Goal: Task Accomplishment & Management: Complete application form

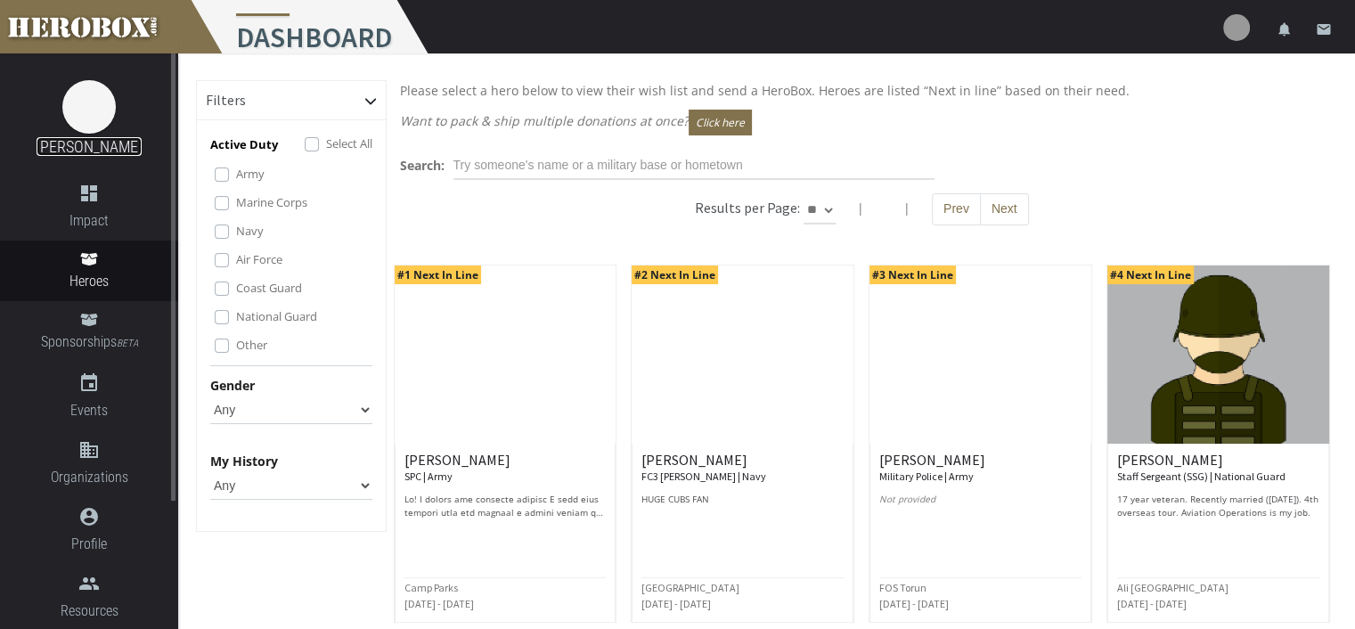
click at [86, 144] on link "[PERSON_NAME]" at bounding box center [89, 146] width 105 height 19
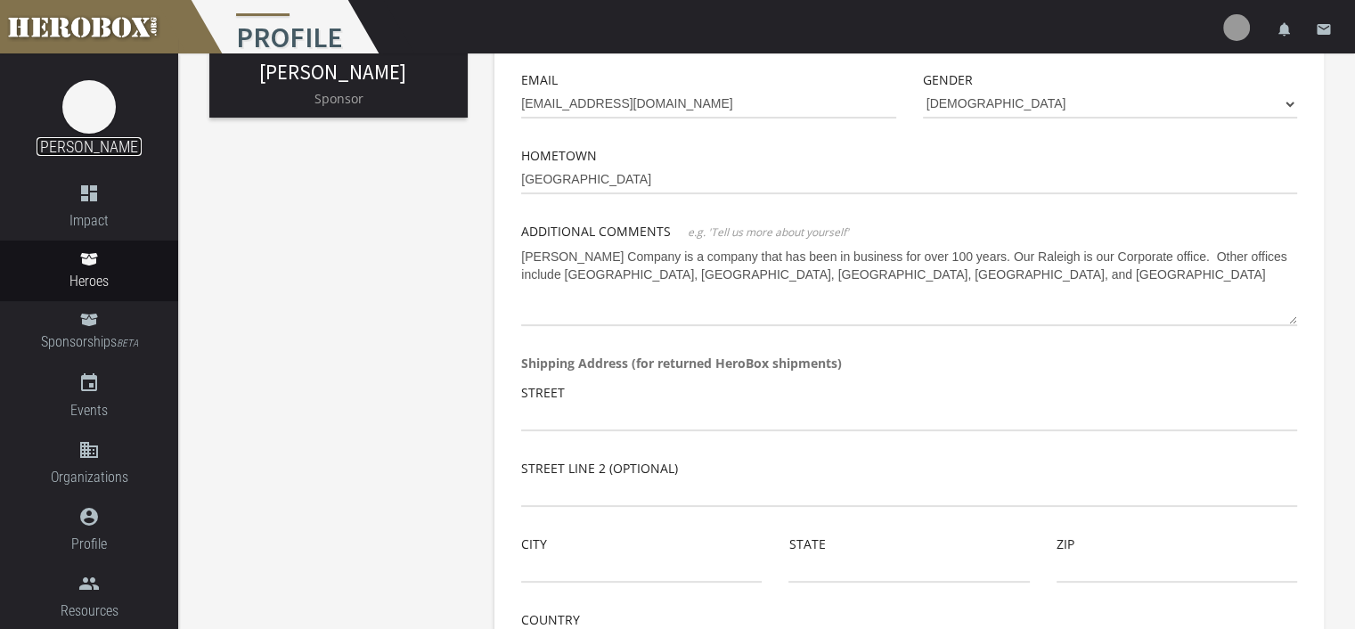
scroll to position [356, 0]
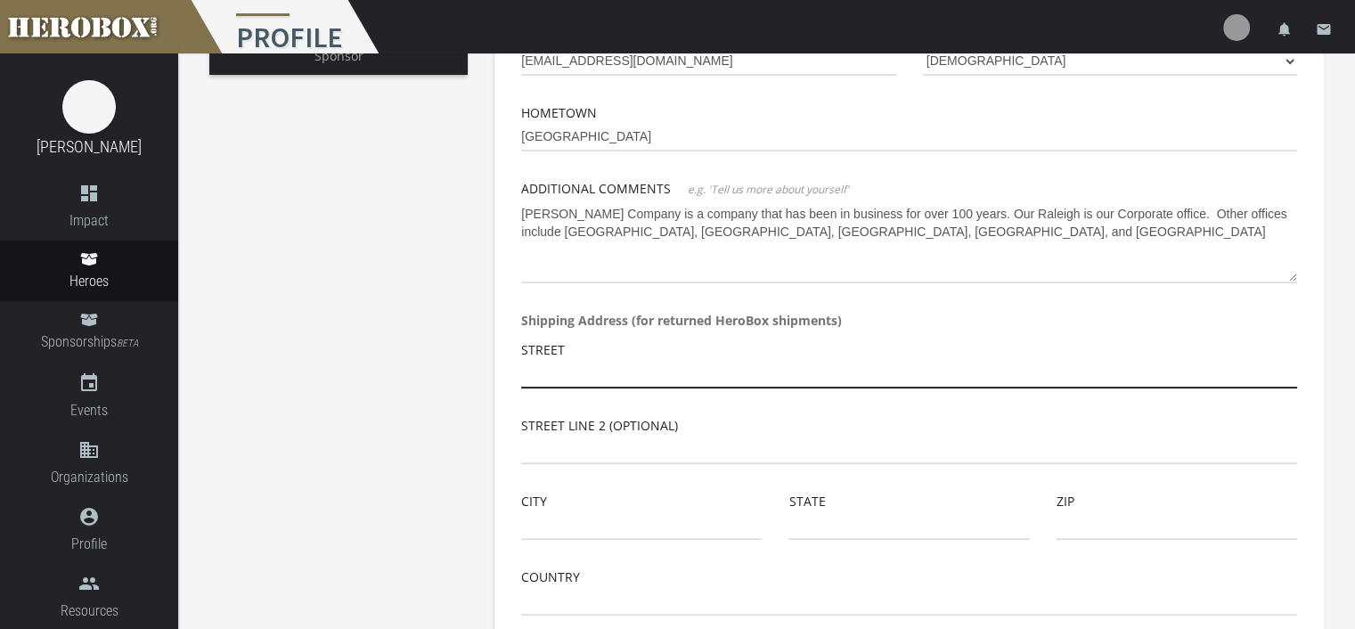
click at [559, 375] on input "text" at bounding box center [909, 374] width 776 height 29
type input "[STREET_ADDRESS]"
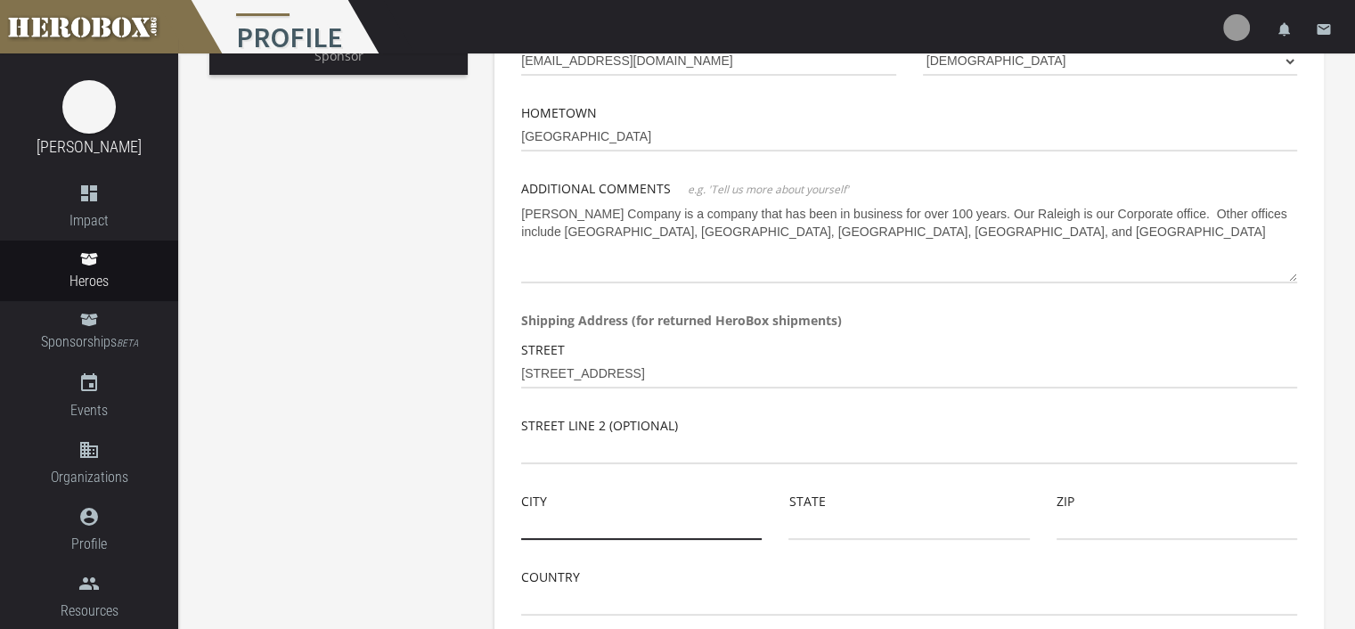
click at [572, 516] on input "text" at bounding box center [641, 525] width 241 height 29
type input "[GEOGRAPHIC_DATA]"
type input "NC"
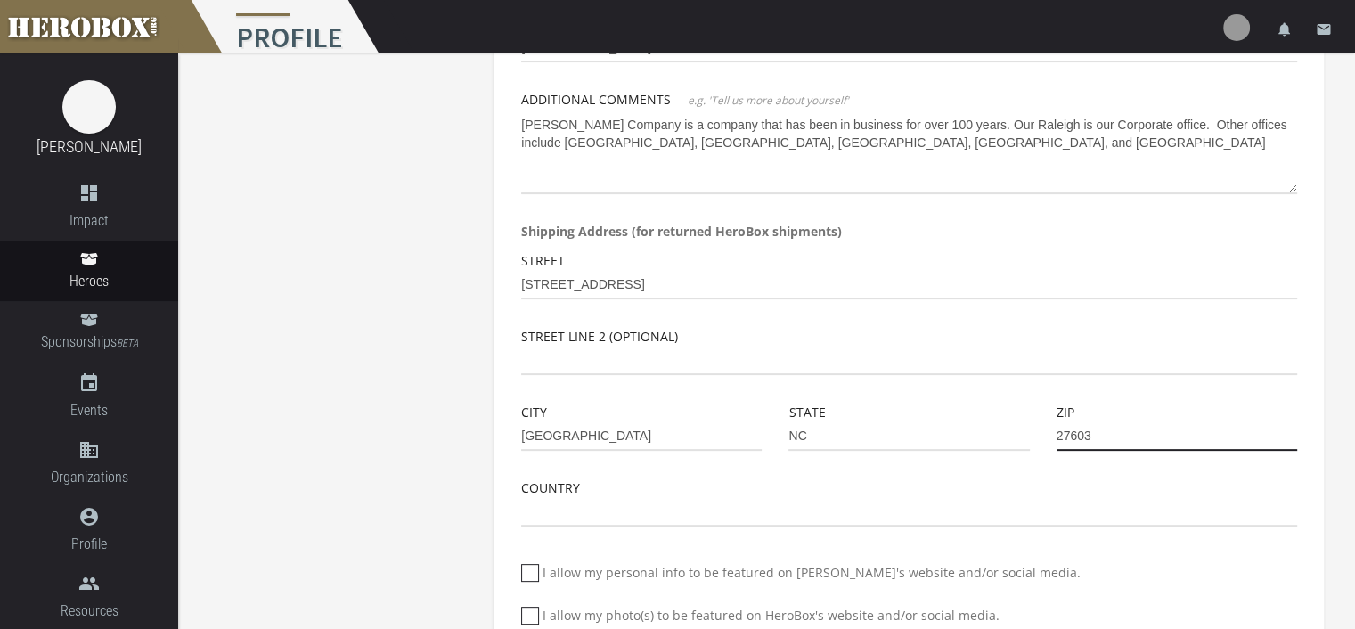
type input "27603"
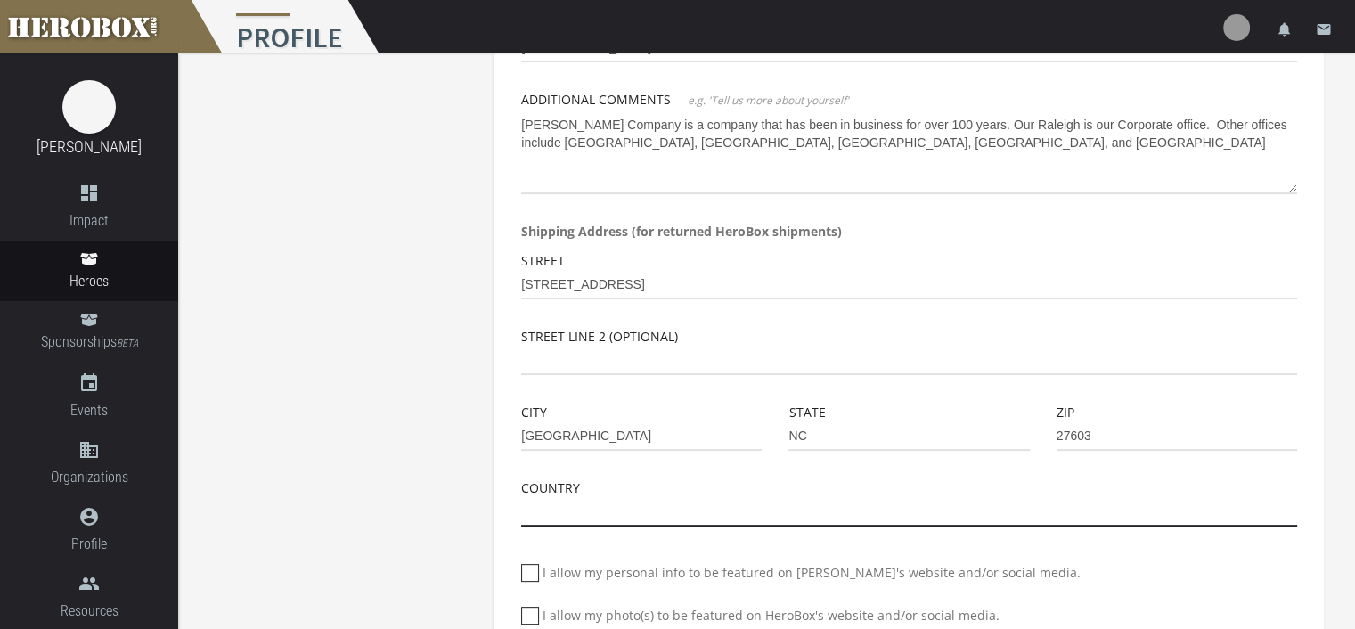
click at [567, 504] on input "text" at bounding box center [909, 512] width 776 height 29
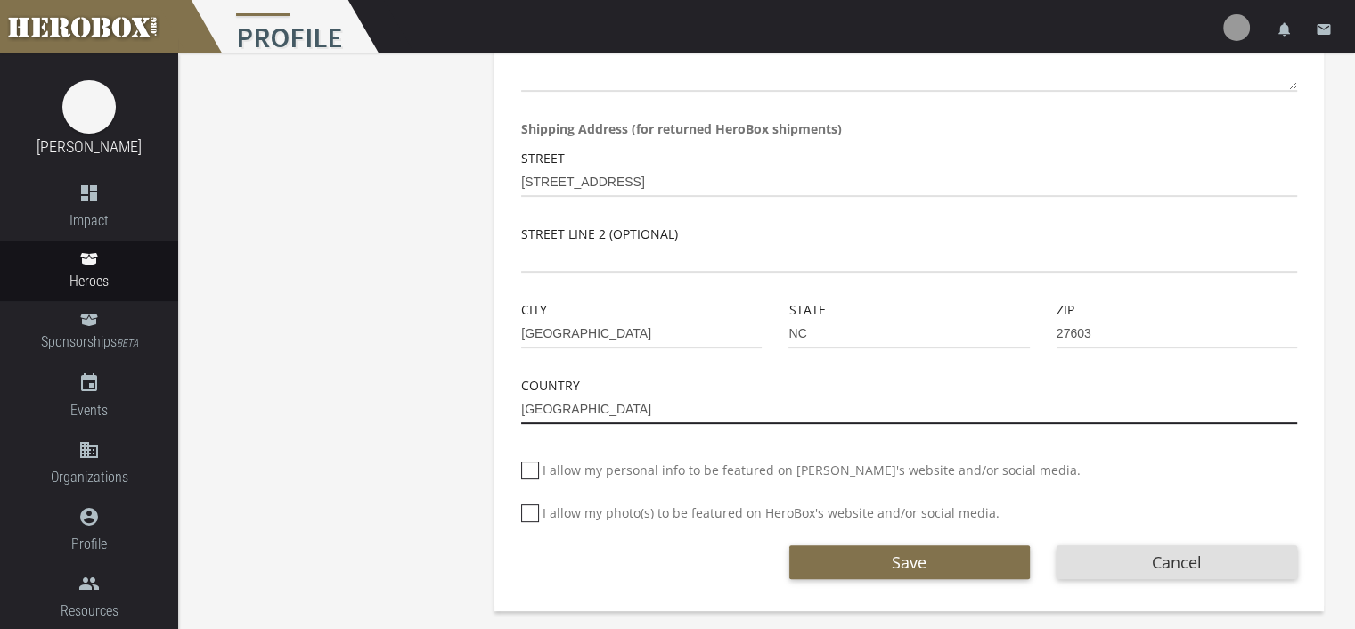
scroll to position [549, 0]
type input "[GEOGRAPHIC_DATA]"
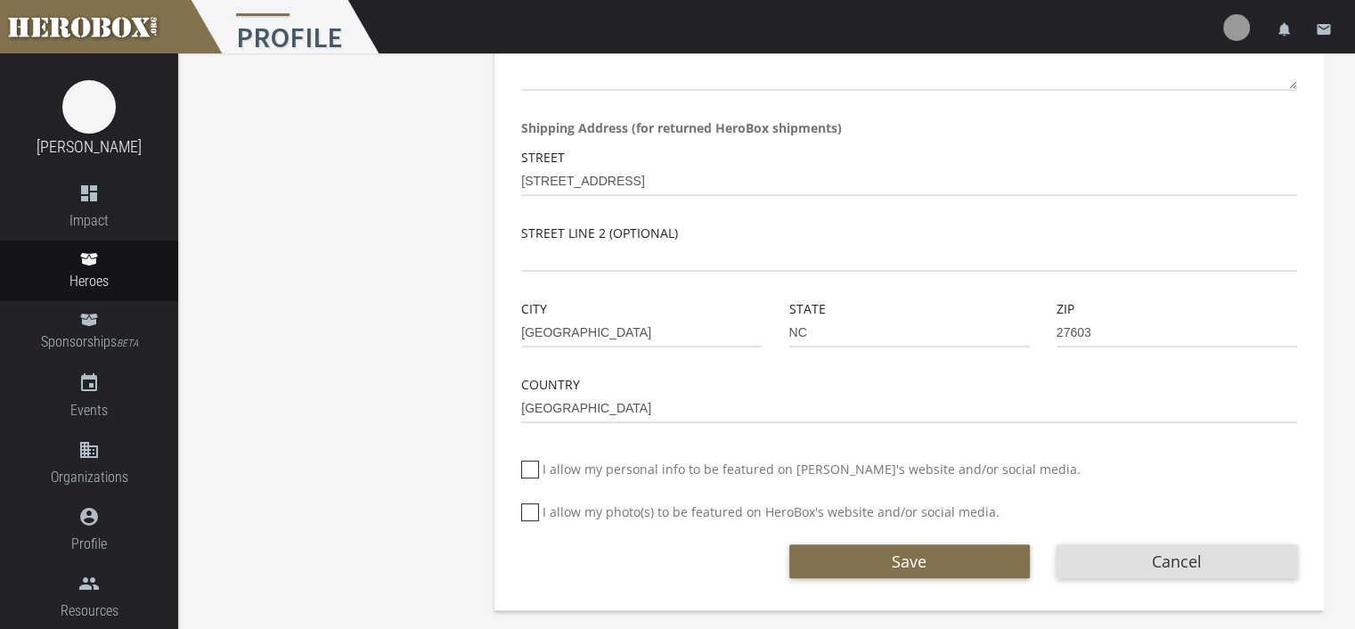
click at [529, 477] on icon at bounding box center [530, 470] width 18 height 18
click at [529, 477] on input "I allow my personal info to be featured on [PERSON_NAME]'s website and/or socia…" at bounding box center [527, 476] width 12 height 29
checkbox input "*****"
click at [525, 519] on icon at bounding box center [530, 512] width 18 height 18
click at [525, 519] on input "I allow my photo(s) to be featured on HeroBox's website and/or social media." at bounding box center [527, 519] width 12 height 29
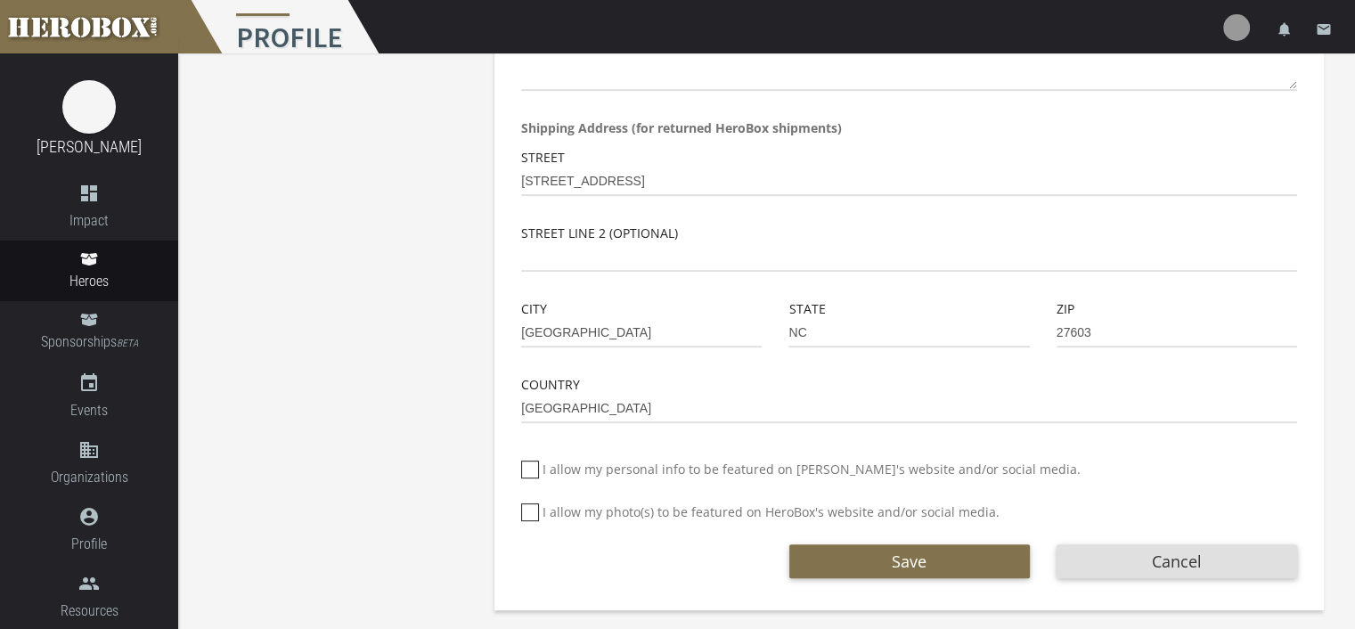
checkbox input "*****"
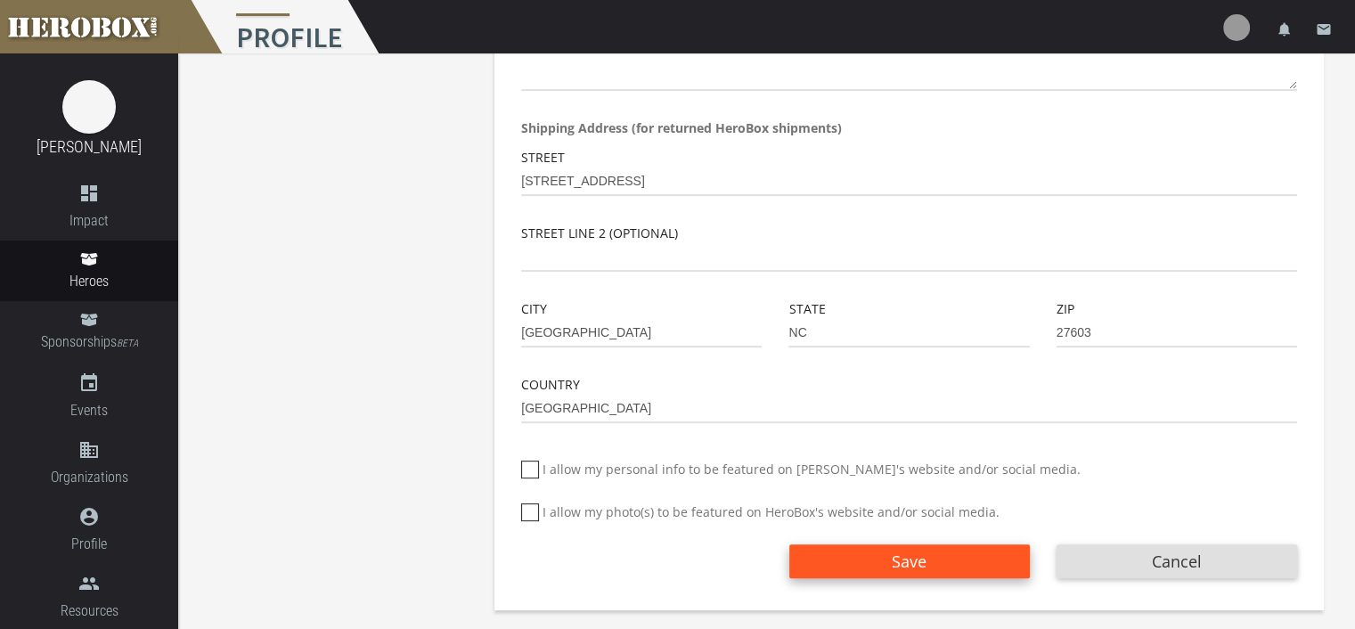
click at [919, 569] on span "Save" at bounding box center [909, 561] width 35 height 21
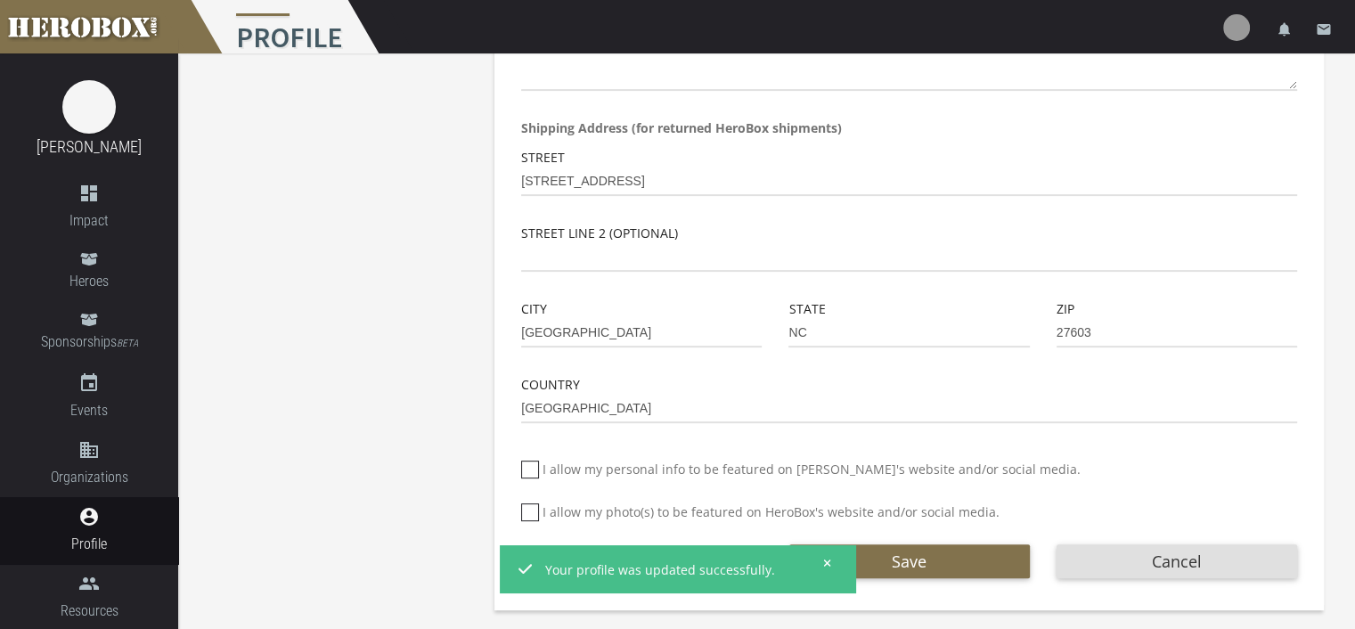
click at [1185, 540] on div "Save Cancel" at bounding box center [909, 556] width 803 height 43
click at [1162, 567] on button "Cancel" at bounding box center [1177, 561] width 241 height 34
checkbox input "****"
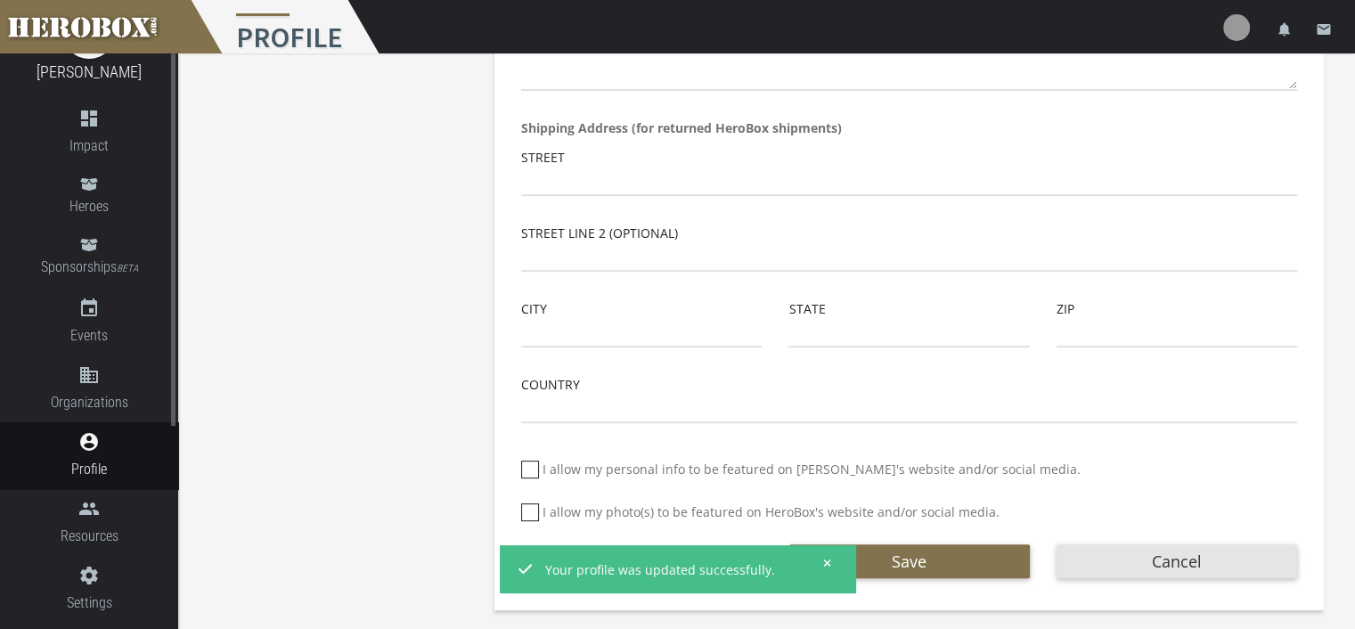
scroll to position [460, 0]
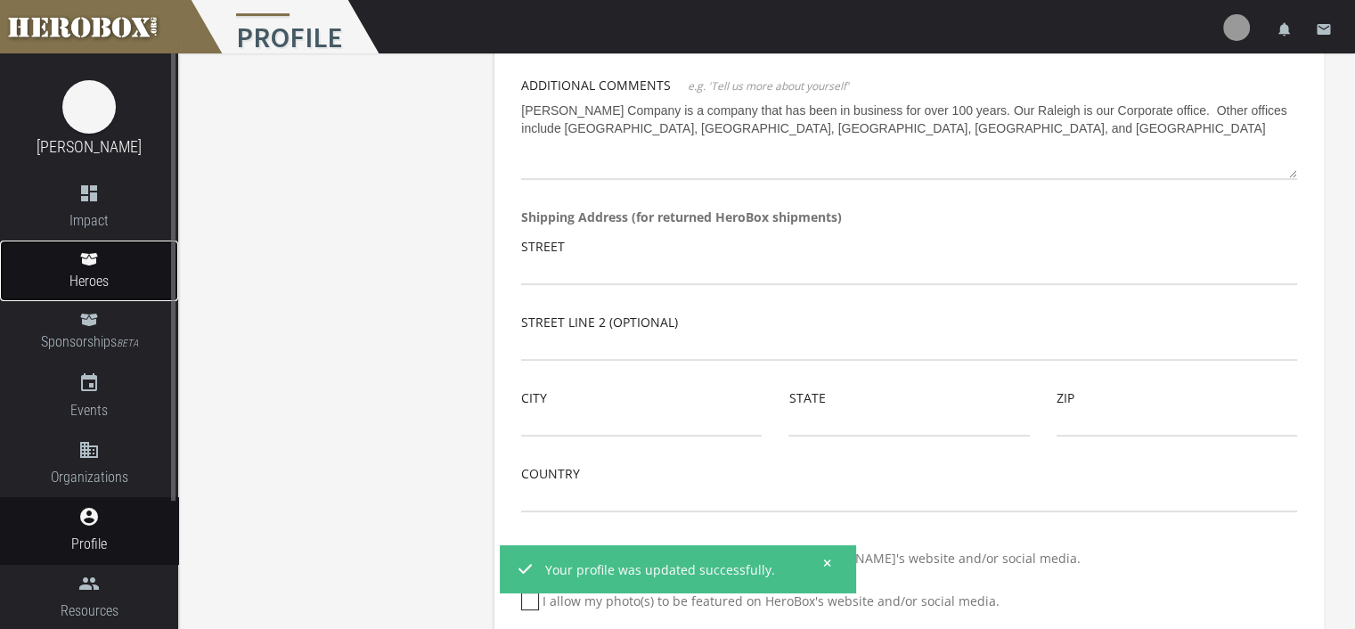
click at [86, 268] on link "Heroes" at bounding box center [89, 271] width 178 height 61
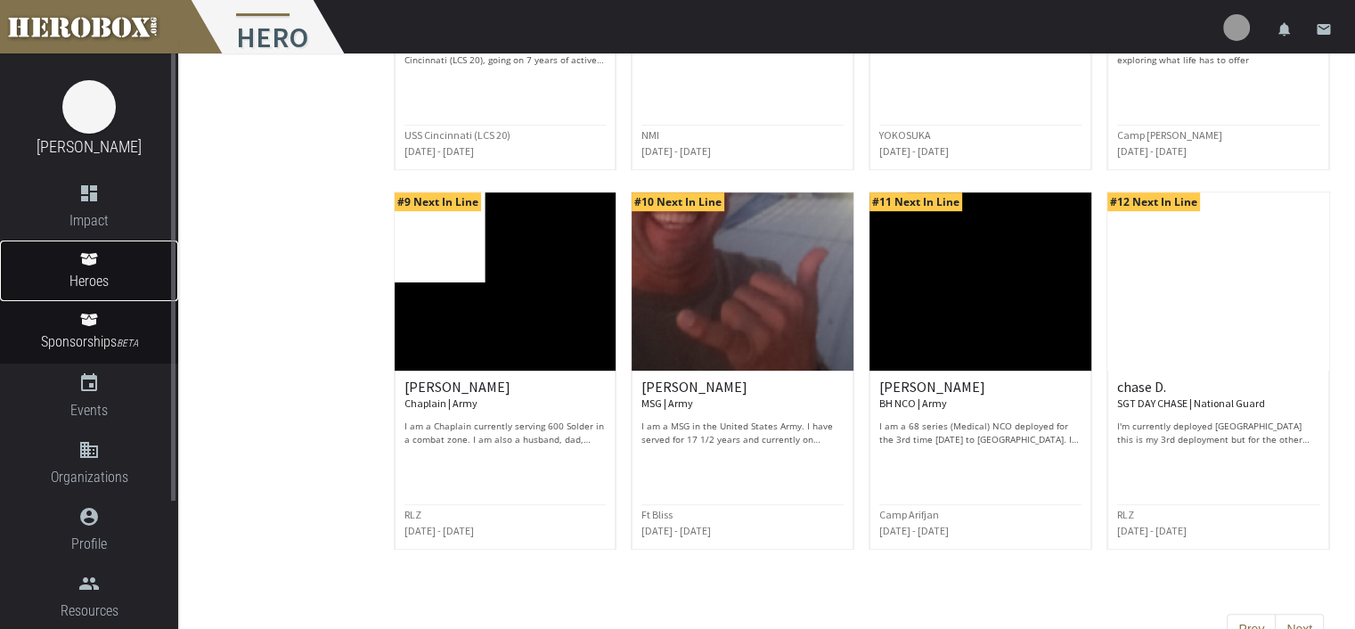
scroll to position [777, 0]
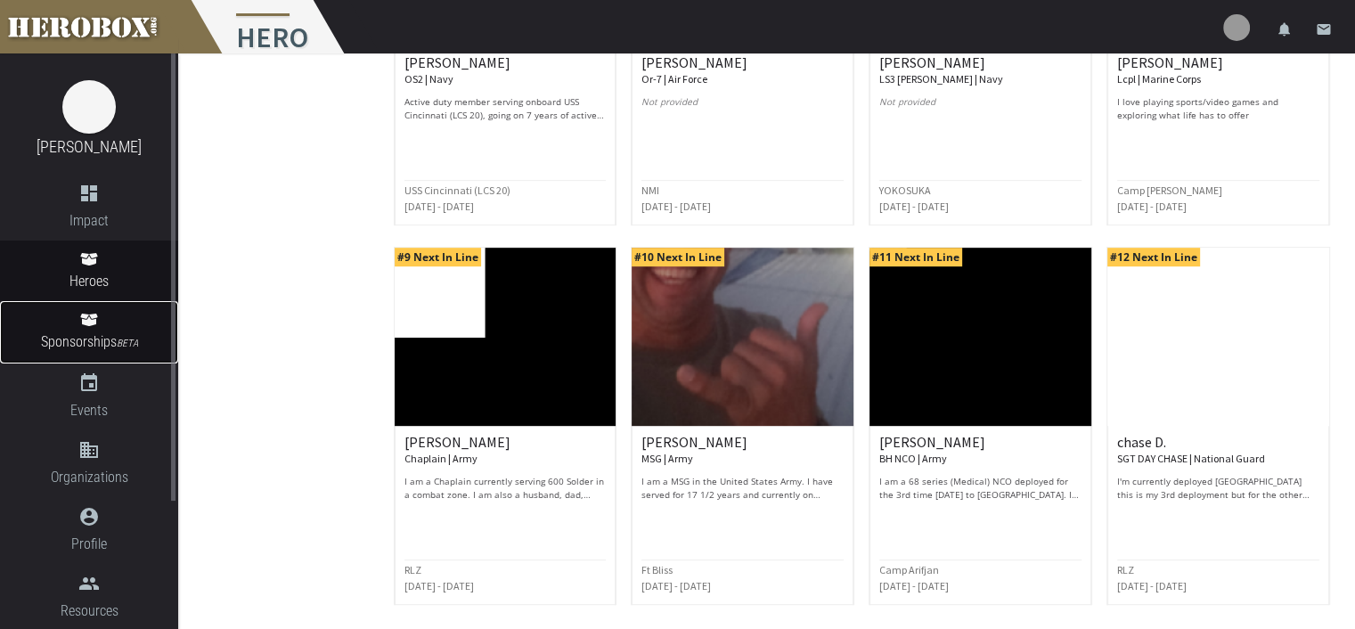
click at [114, 333] on span "Sponsorships BETA" at bounding box center [89, 343] width 178 height 24
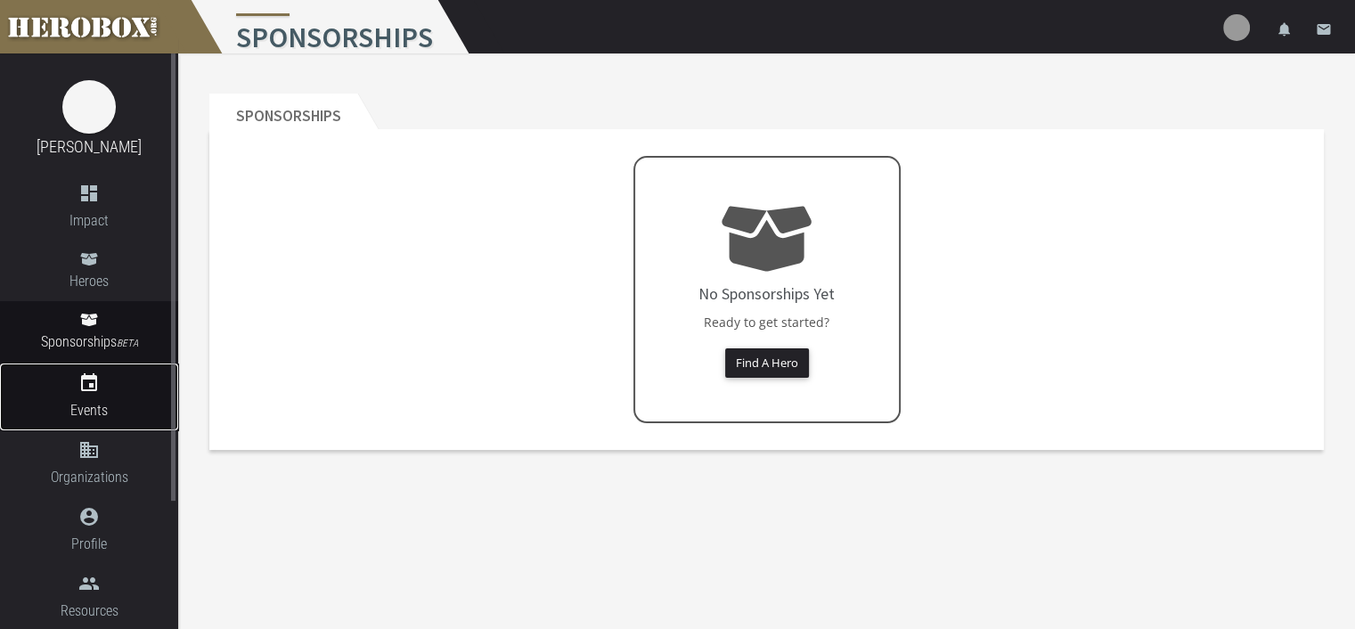
click at [77, 373] on icon "event" at bounding box center [89, 382] width 178 height 21
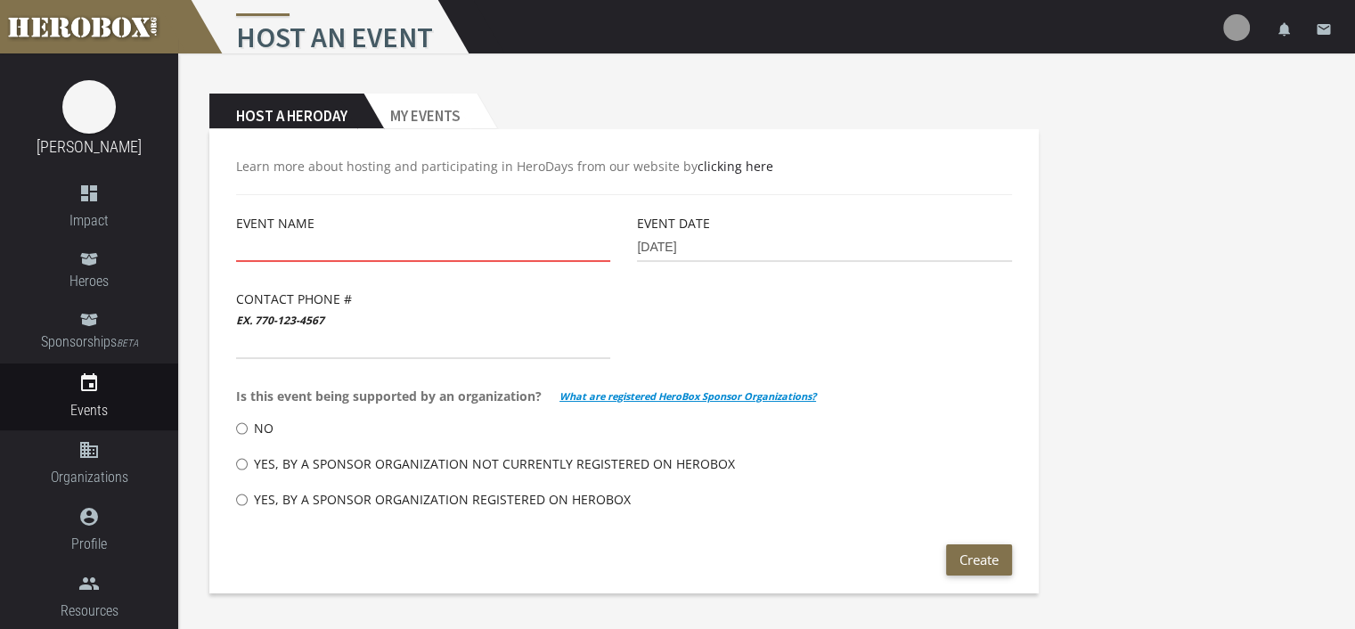
click at [270, 246] on input "text" at bounding box center [423, 247] width 374 height 29
type input "Hero Day @ DAC"
click at [677, 246] on input "[DATE]" at bounding box center [824, 247] width 374 height 29
drag, startPoint x: 712, startPoint y: 246, endPoint x: 494, endPoint y: 238, distance: 217.5
click at [494, 238] on div "Event Name Hero Day @ DAC Event Date [DATE] Contact Phone # ex. [PHONE_NUMBER] …" at bounding box center [624, 378] width 803 height 331
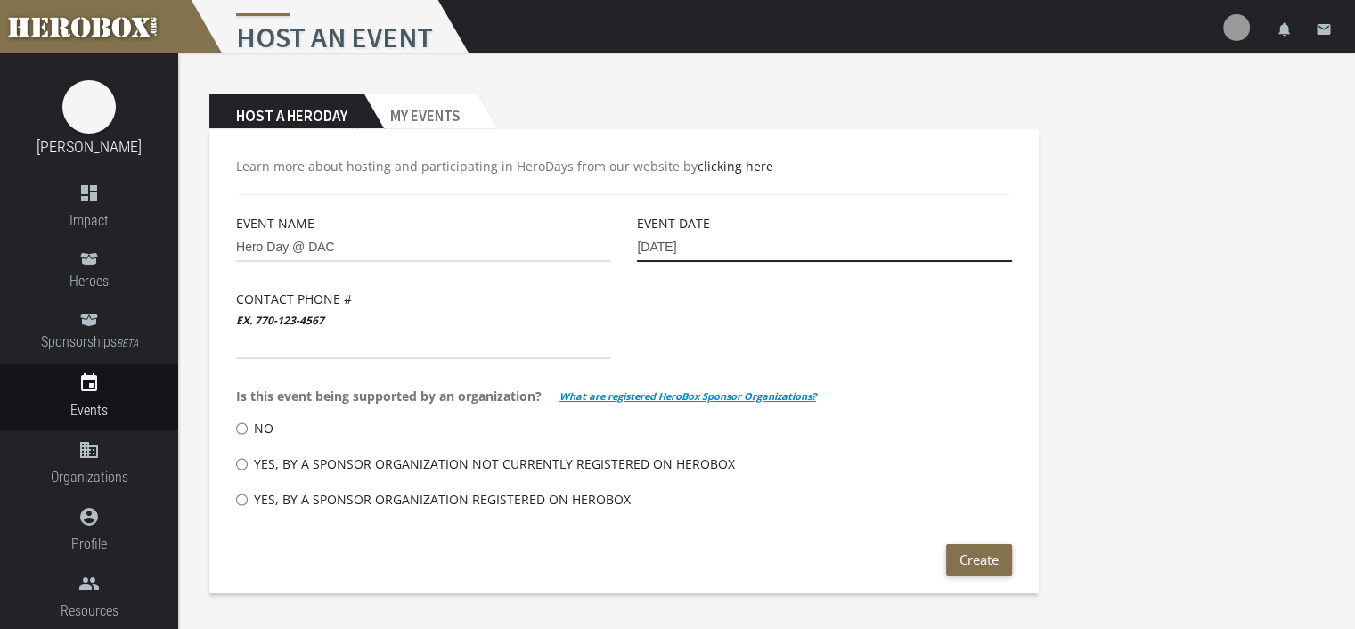
type input "[DATE]"
click at [306, 333] on input "text" at bounding box center [423, 345] width 374 height 29
type input "[PHONE_NUMBER]"
click at [239, 424] on input "No" at bounding box center [242, 428] width 12 height 29
radio input "****"
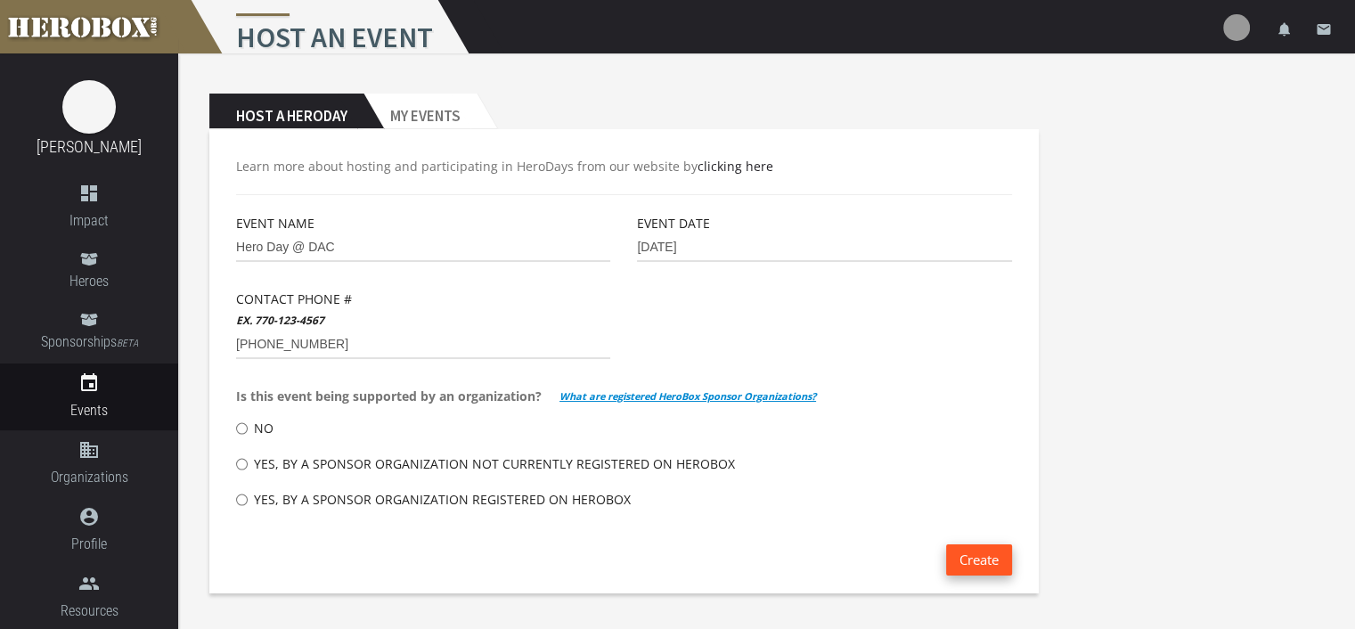
click at [969, 559] on button "Create" at bounding box center [979, 559] width 66 height 31
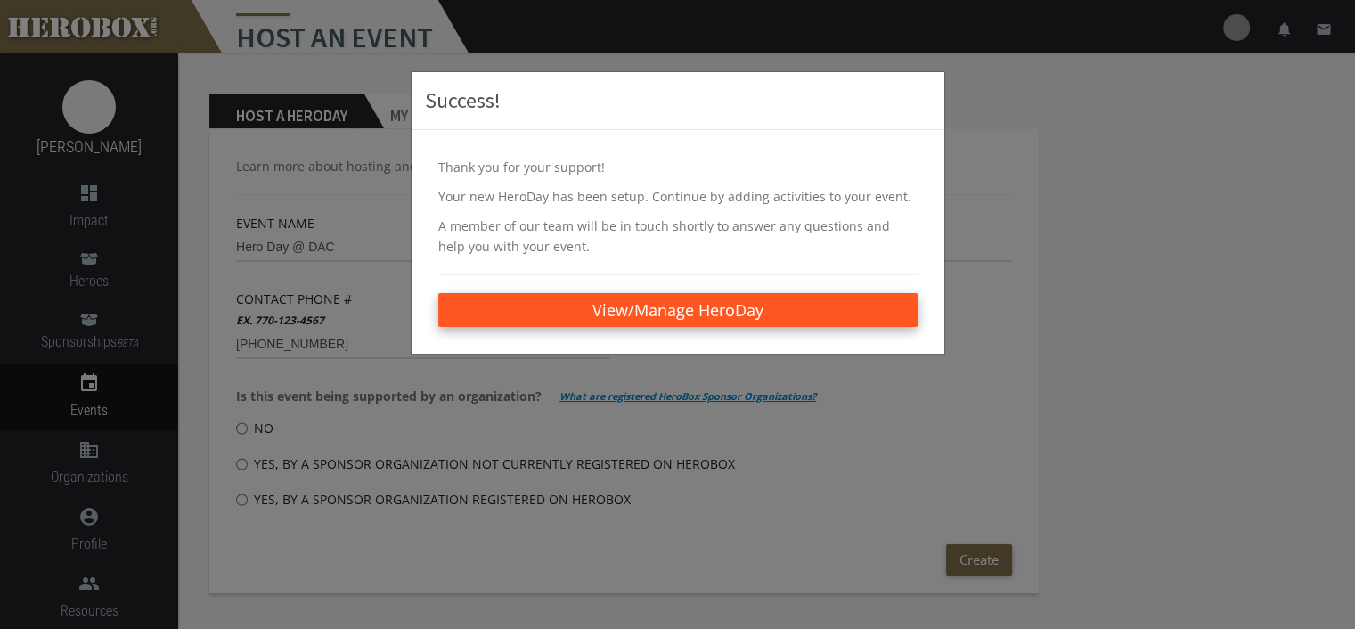
click at [691, 310] on link "View/Manage HeroDay" at bounding box center [677, 310] width 479 height 34
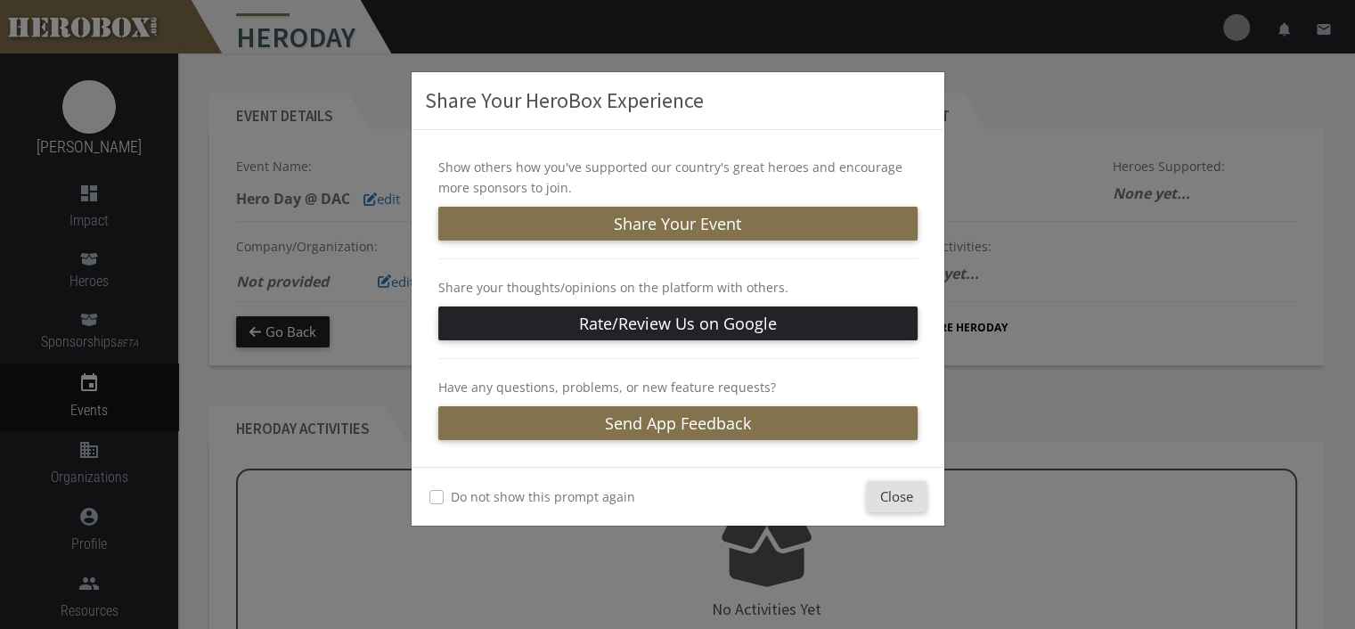
click at [451, 496] on label "Do not show this prompt again" at bounding box center [543, 496] width 184 height 20
click at [891, 491] on button "Close" at bounding box center [897, 496] width 60 height 31
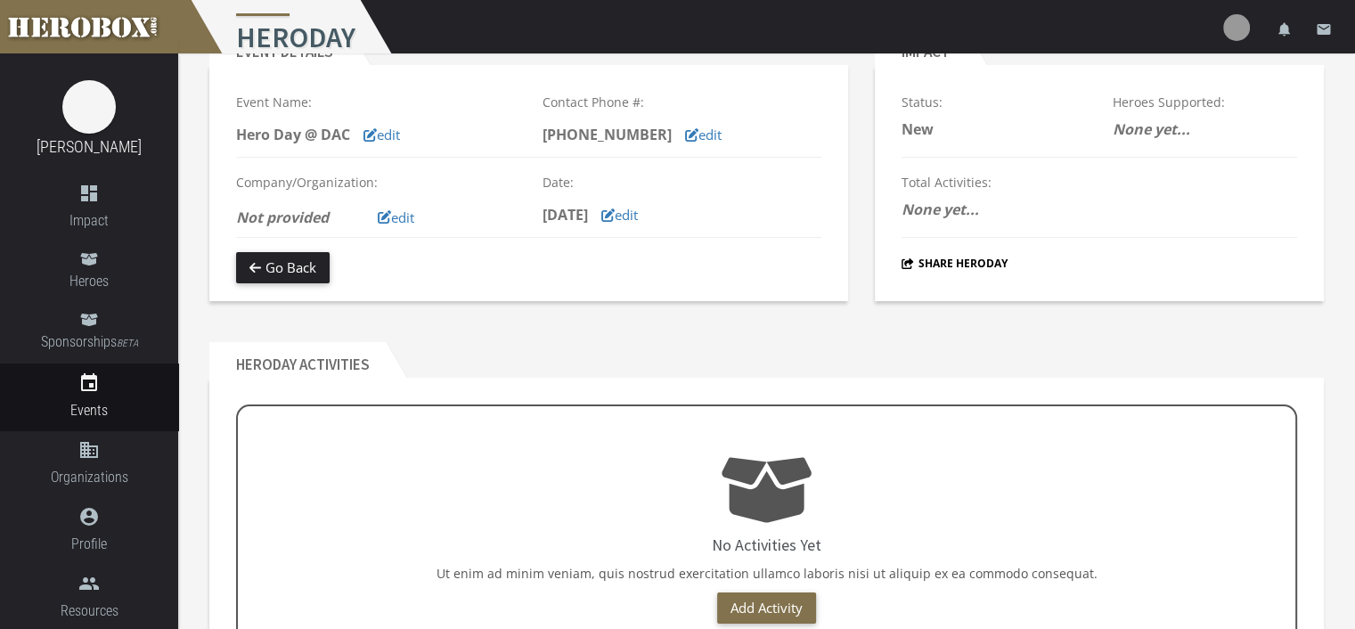
scroll to position [11, 0]
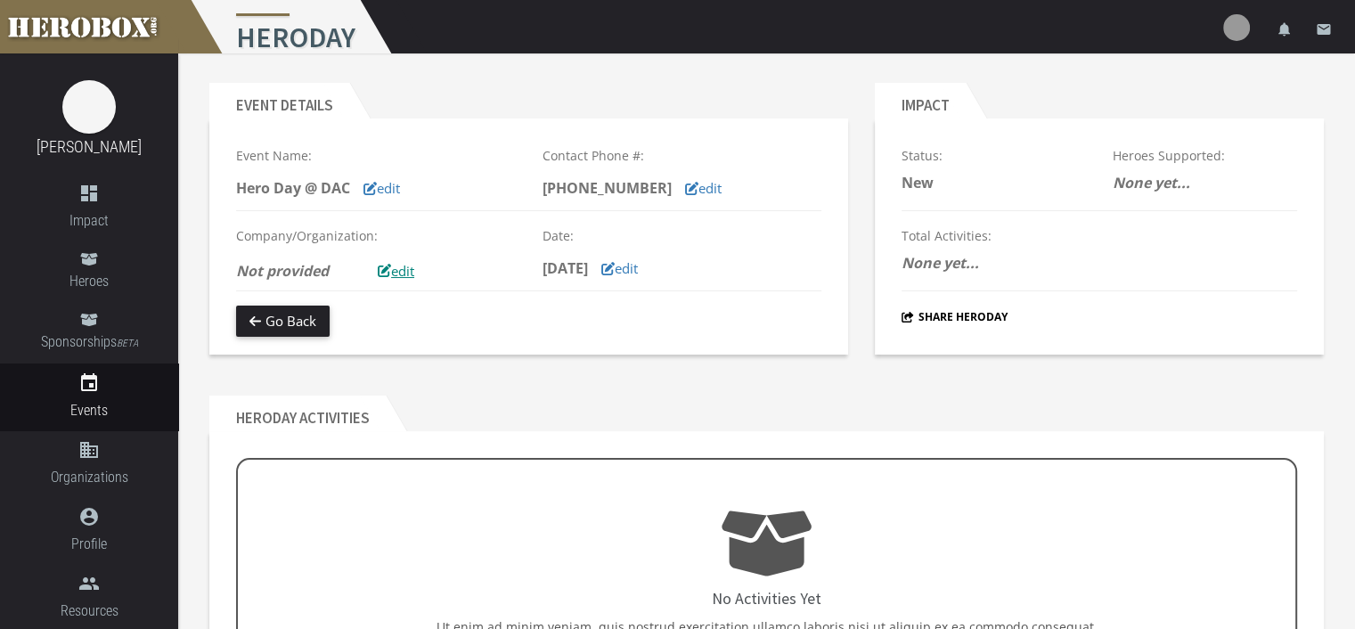
click at [412, 273] on button "edit" at bounding box center [395, 271] width 63 height 31
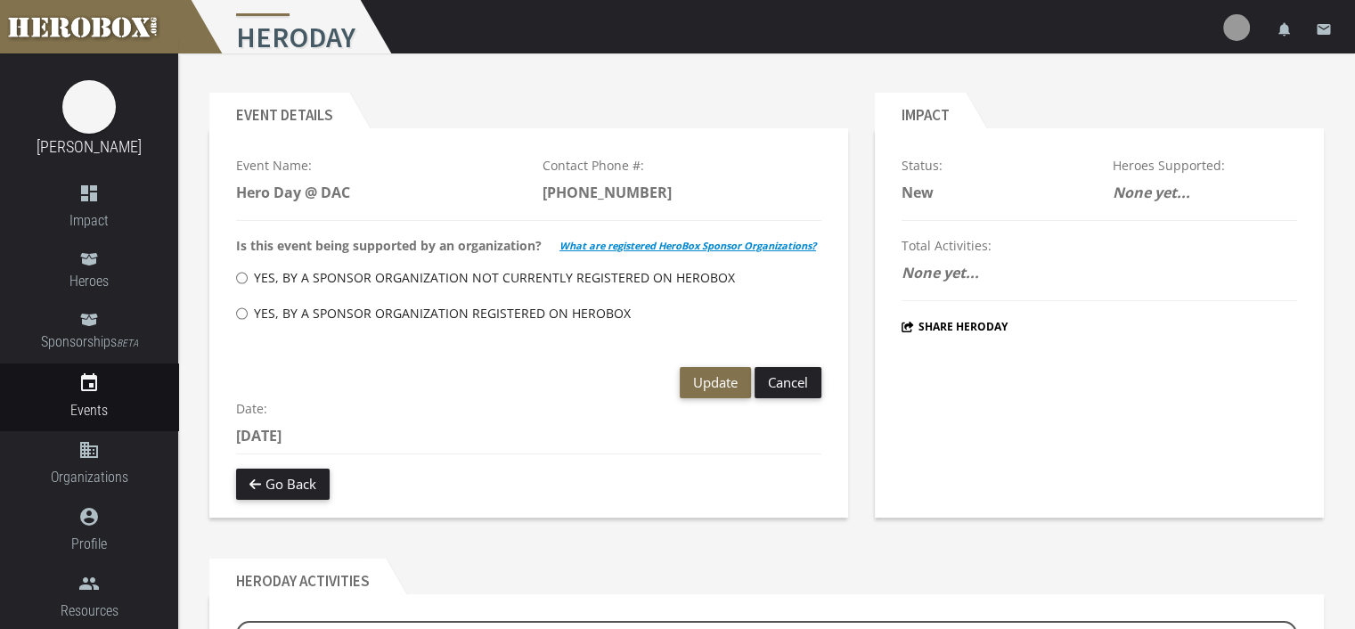
scroll to position [0, 0]
click at [714, 385] on span "Update" at bounding box center [715, 383] width 45 height 18
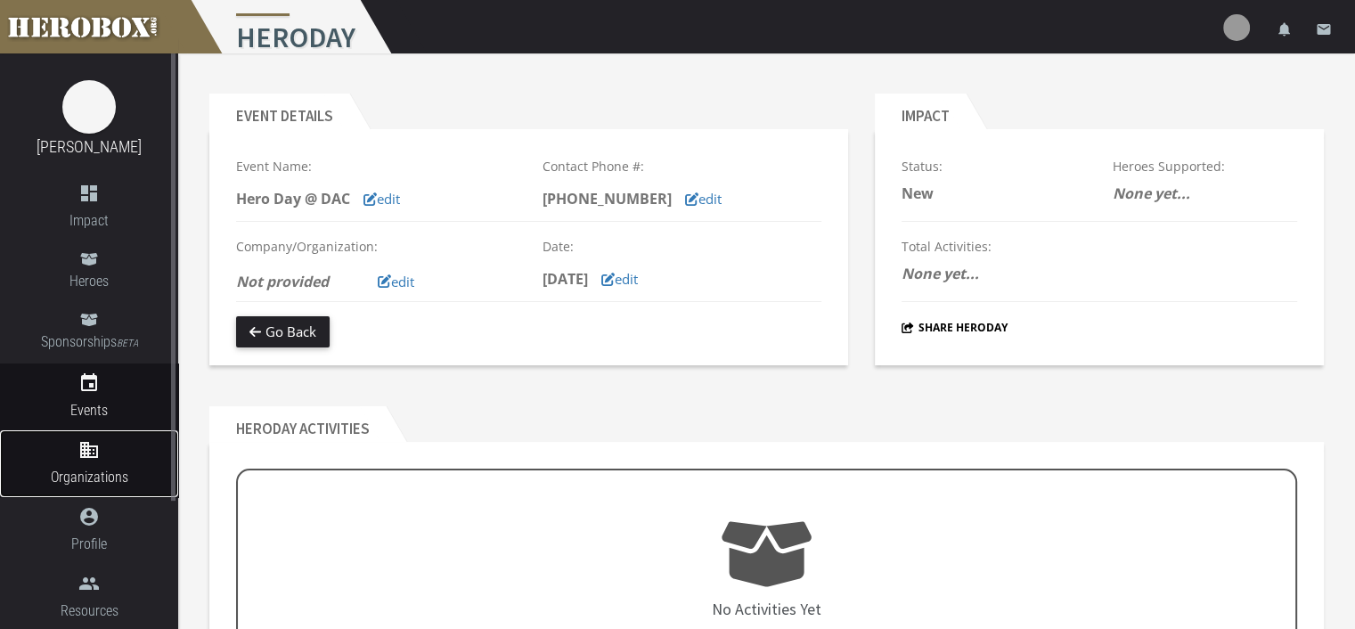
click at [89, 455] on icon "domain" at bounding box center [89, 449] width 178 height 21
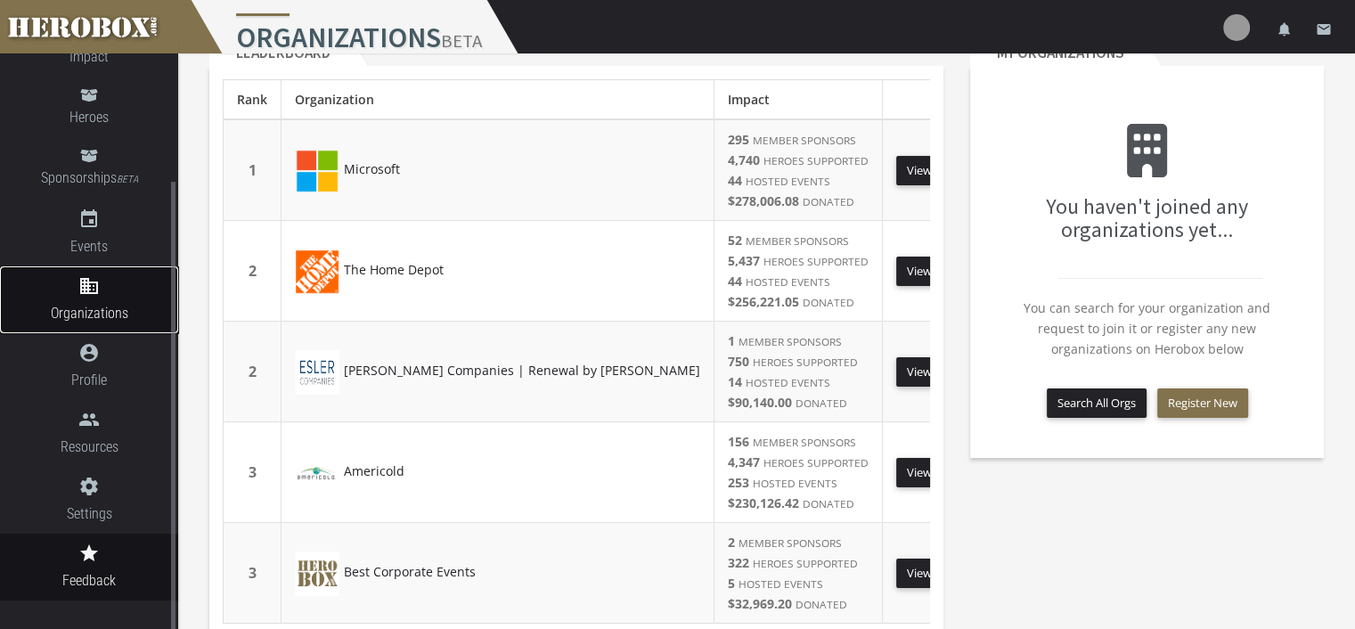
scroll to position [89, 0]
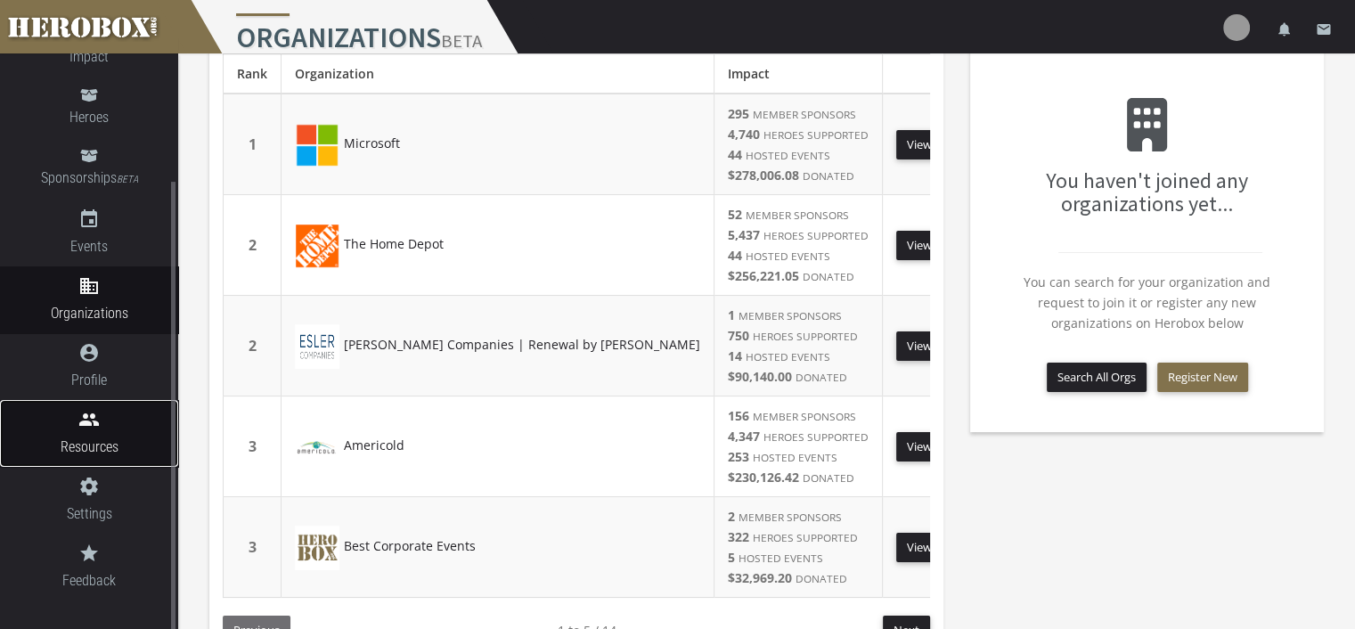
click at [106, 439] on span "Resources" at bounding box center [89, 447] width 178 height 22
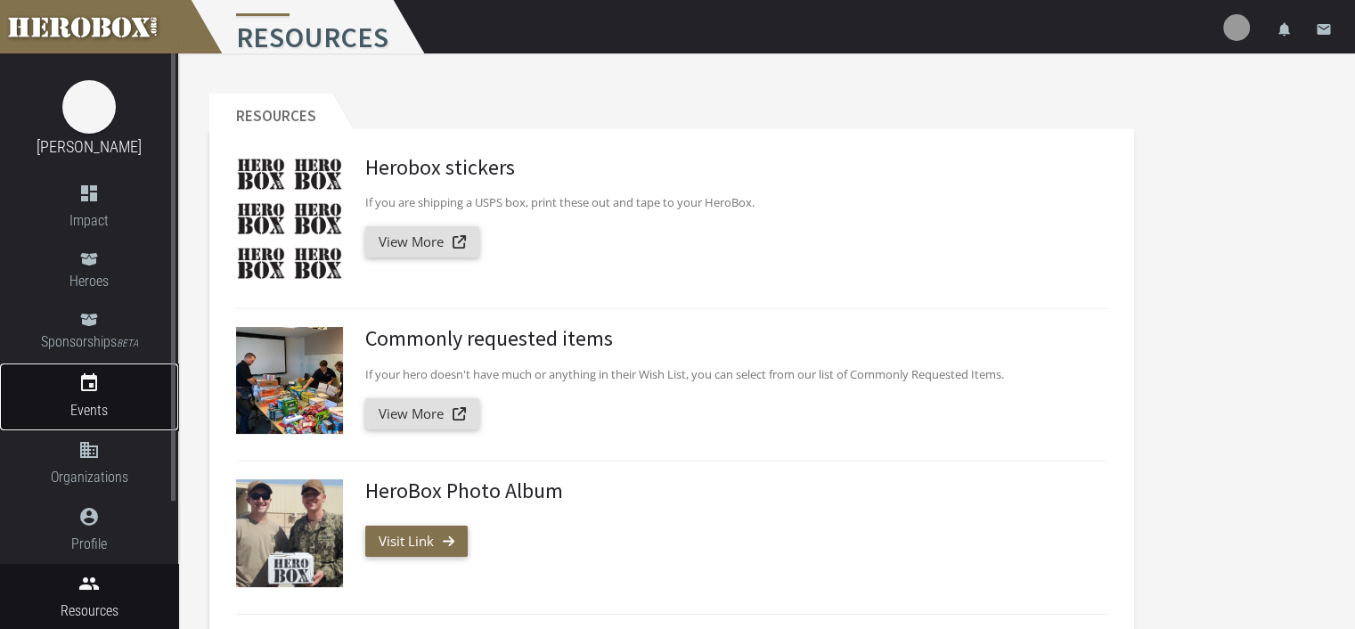
click at [93, 374] on icon "event" at bounding box center [89, 382] width 178 height 21
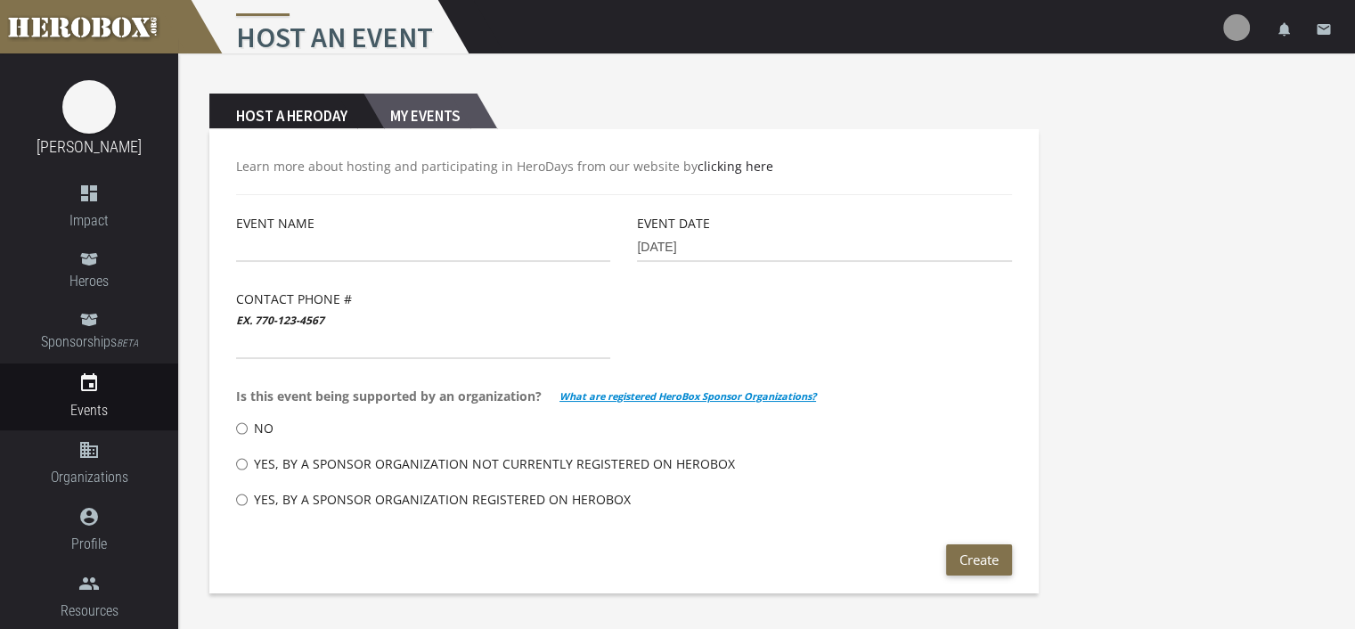
click at [444, 110] on h2 "My Events" at bounding box center [419, 112] width 113 height 36
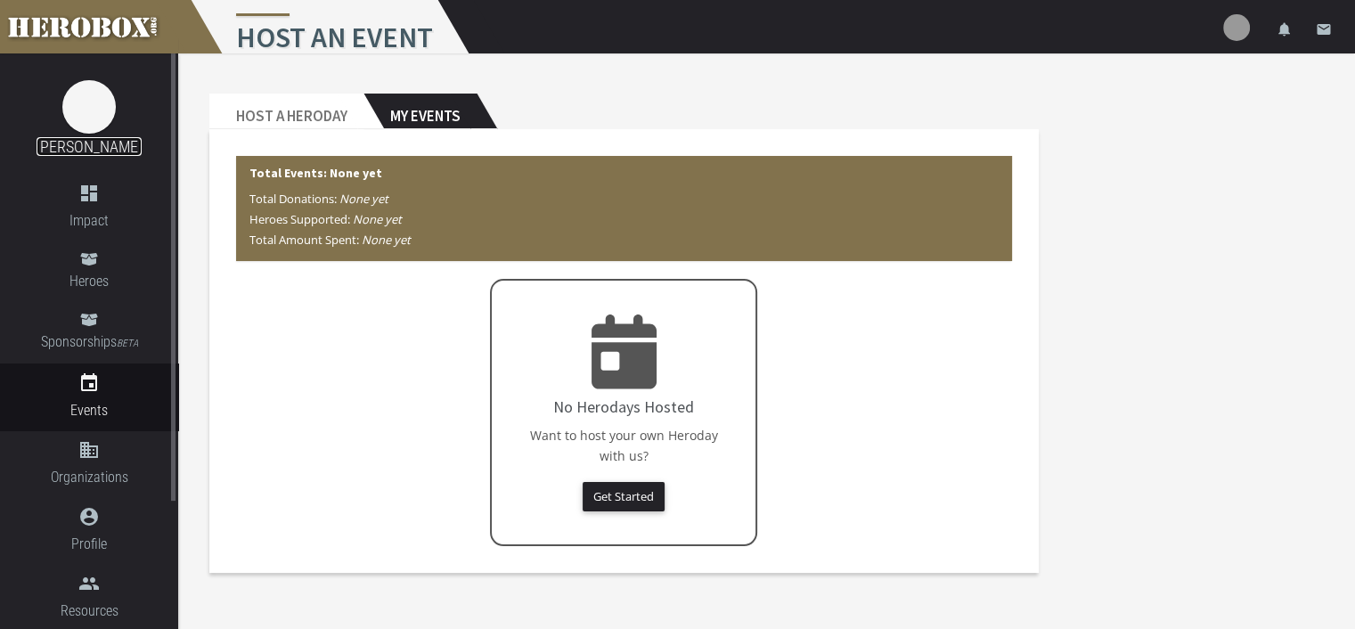
click at [91, 143] on link "[PERSON_NAME]" at bounding box center [89, 146] width 105 height 19
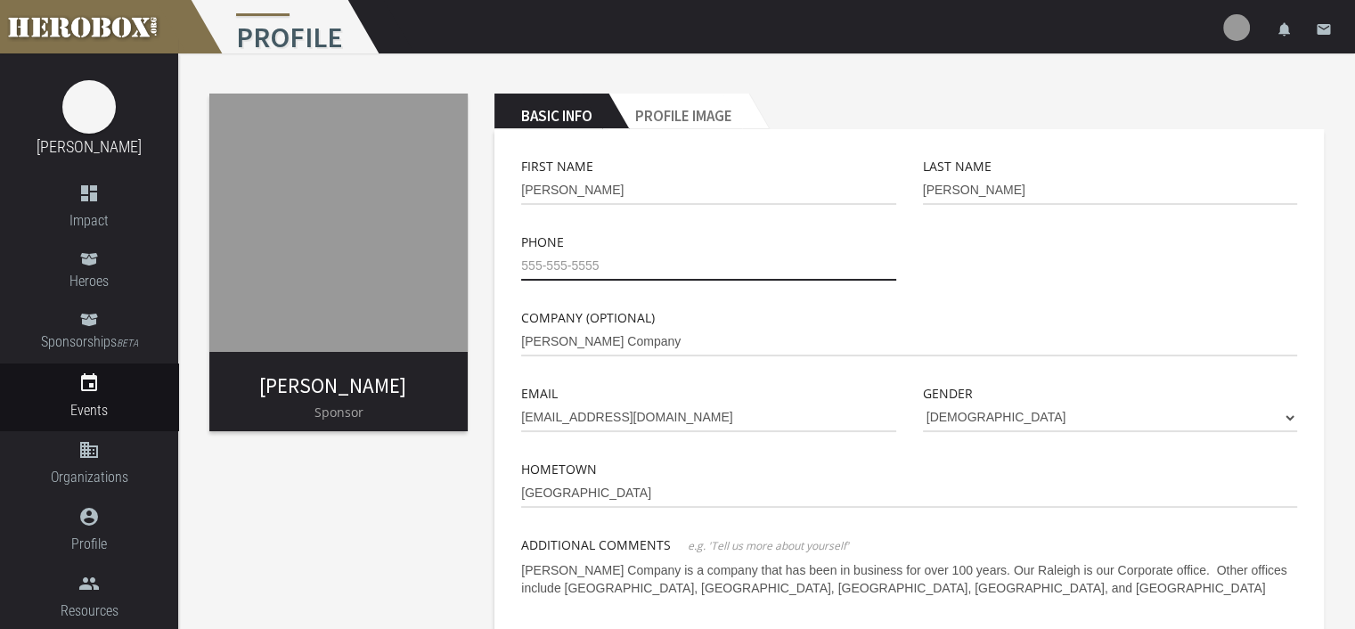
click at [621, 263] on input "tel" at bounding box center [708, 266] width 374 height 29
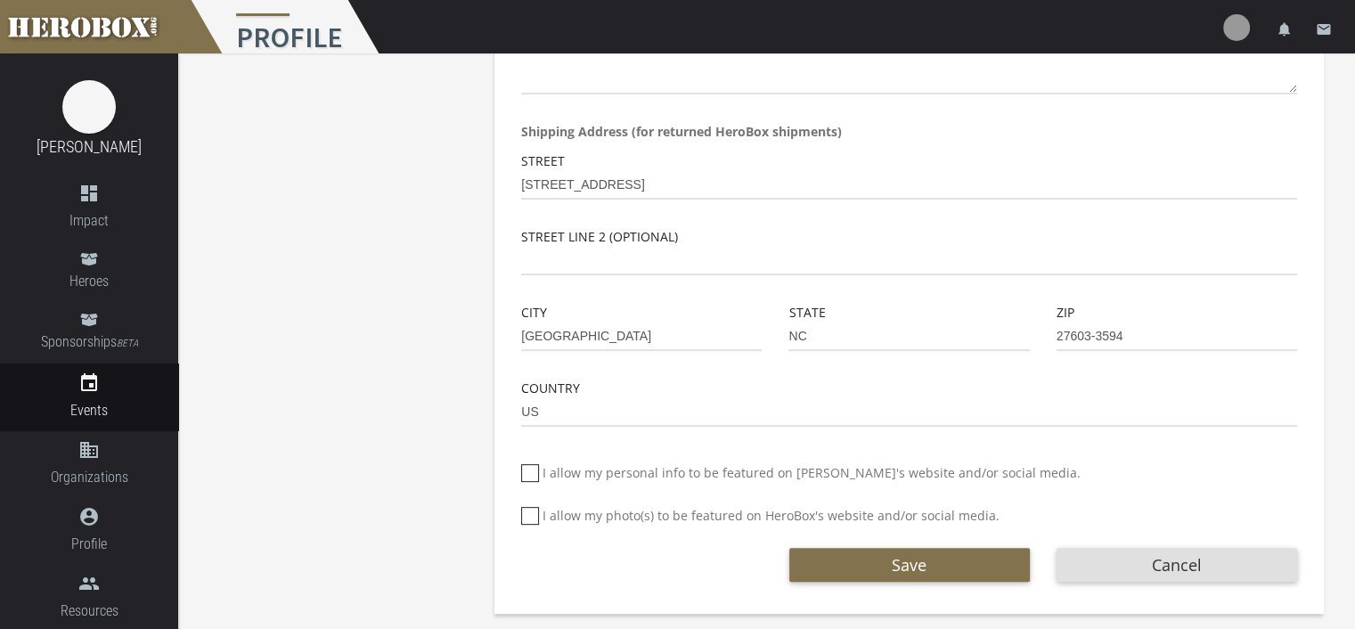
scroll to position [549, 0]
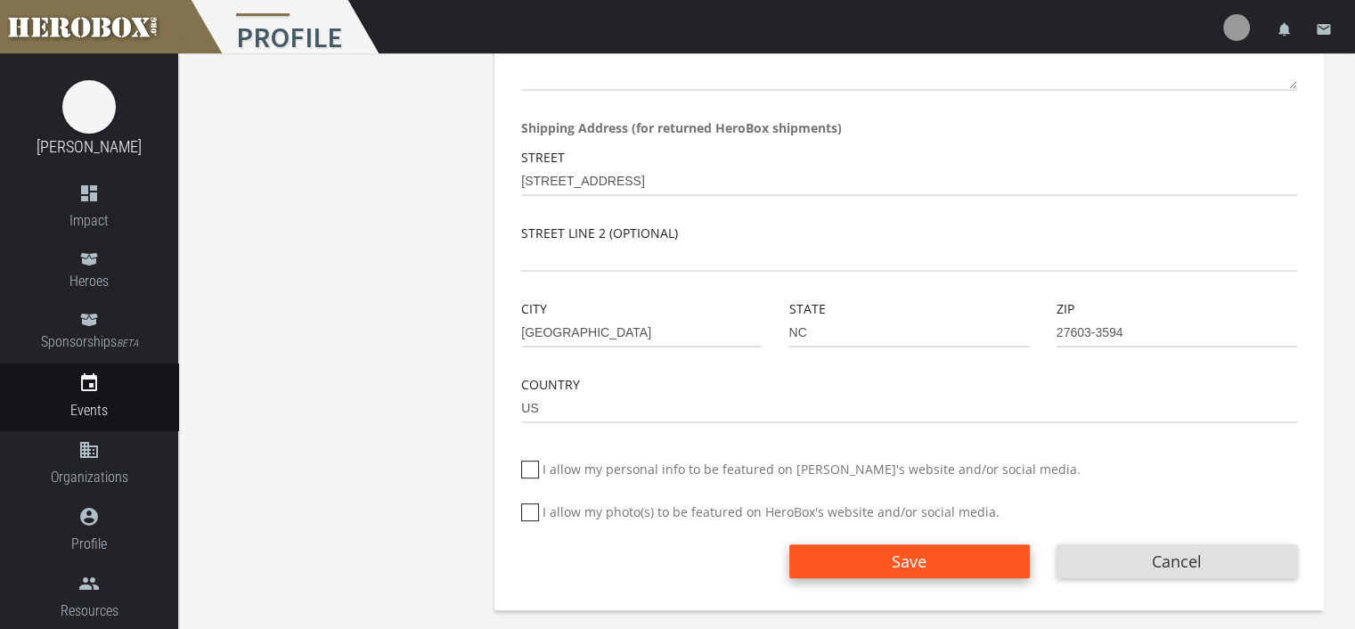
type input "[PHONE_NUMBER]"
click at [880, 551] on button "Save" at bounding box center [909, 561] width 241 height 34
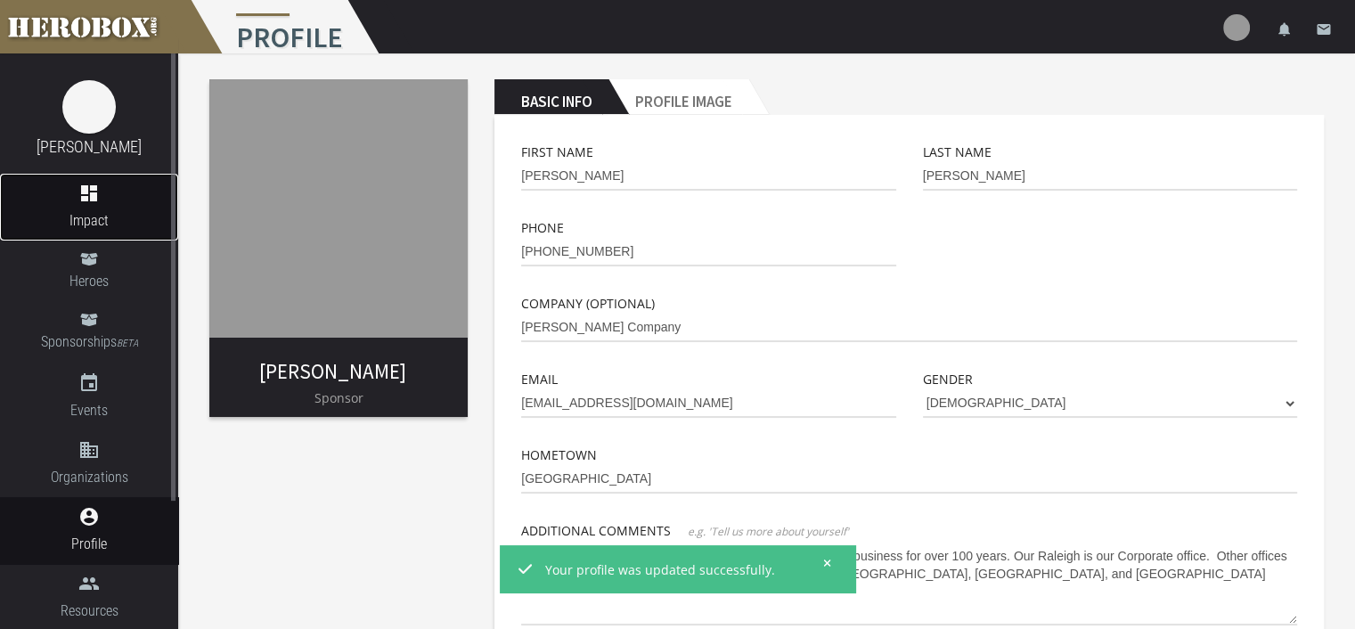
click at [75, 202] on icon "dashboard" at bounding box center [89, 193] width 178 height 21
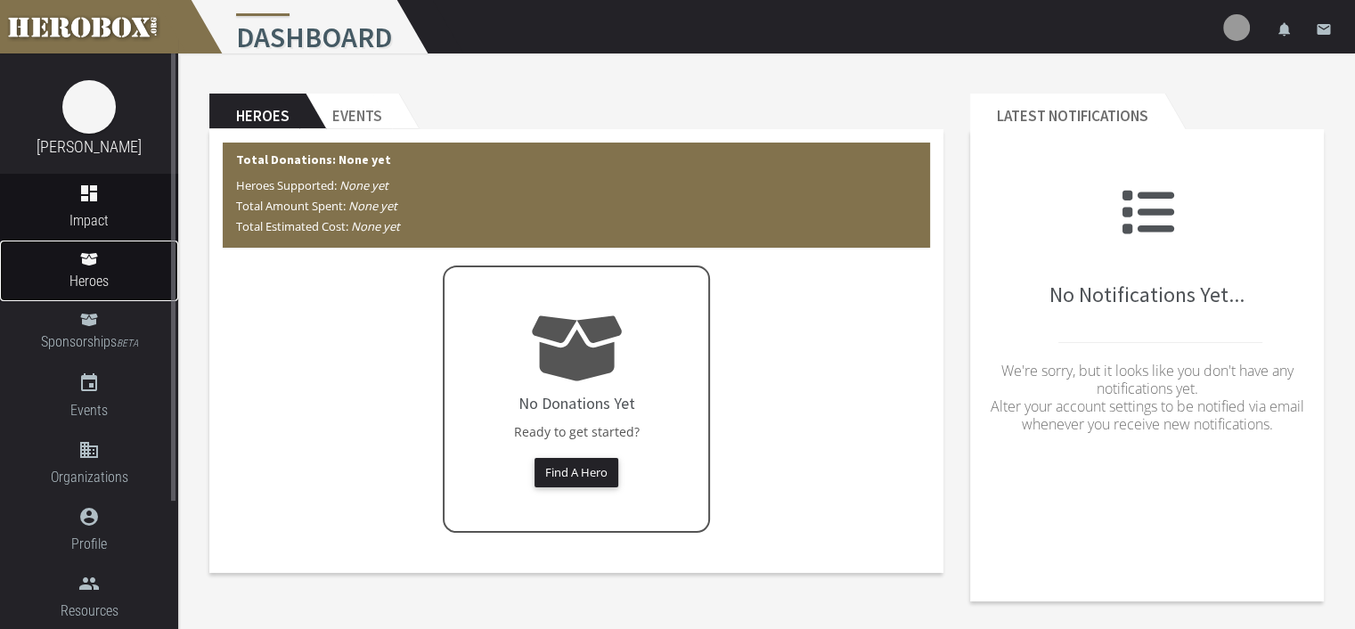
click at [96, 278] on span "Heroes" at bounding box center [89, 281] width 178 height 22
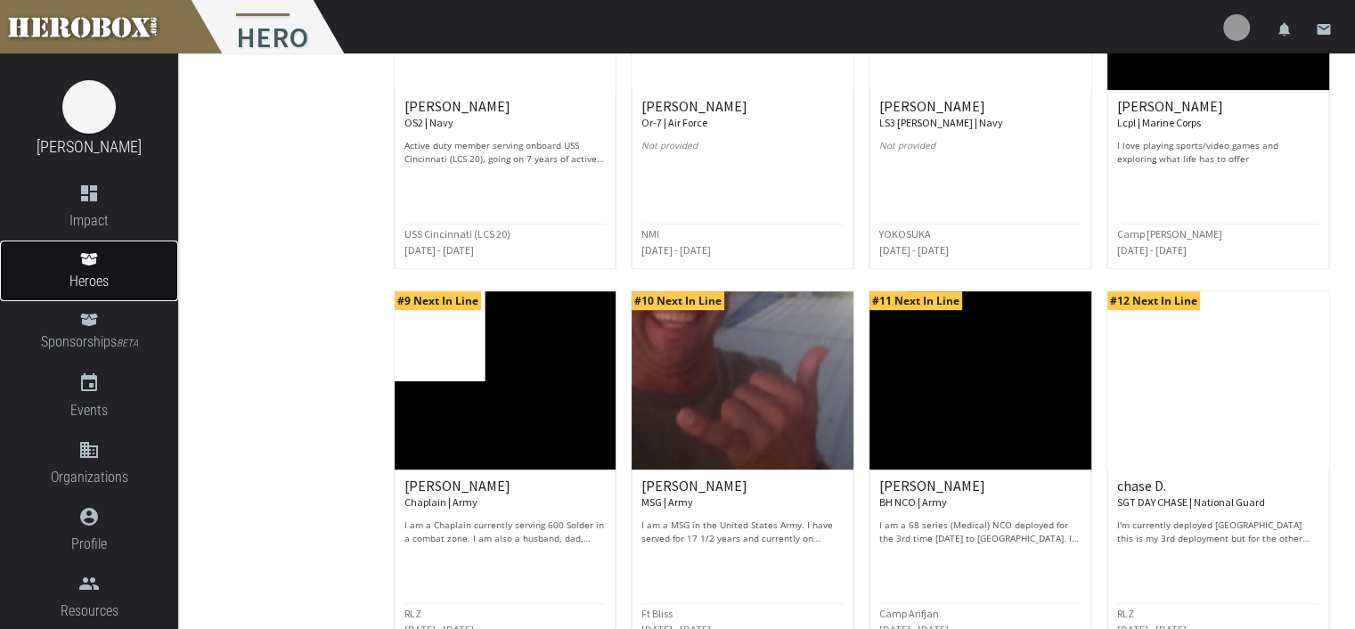
scroll to position [866, 0]
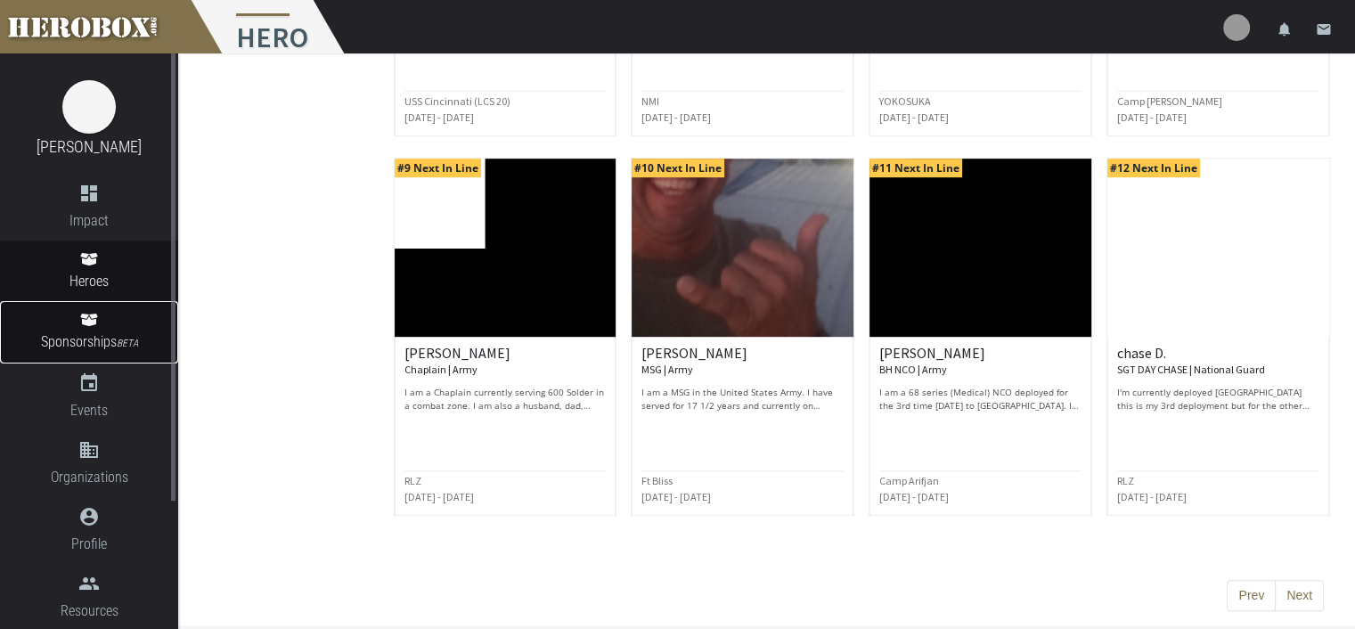
click at [92, 334] on span "Sponsorships BETA" at bounding box center [89, 343] width 178 height 24
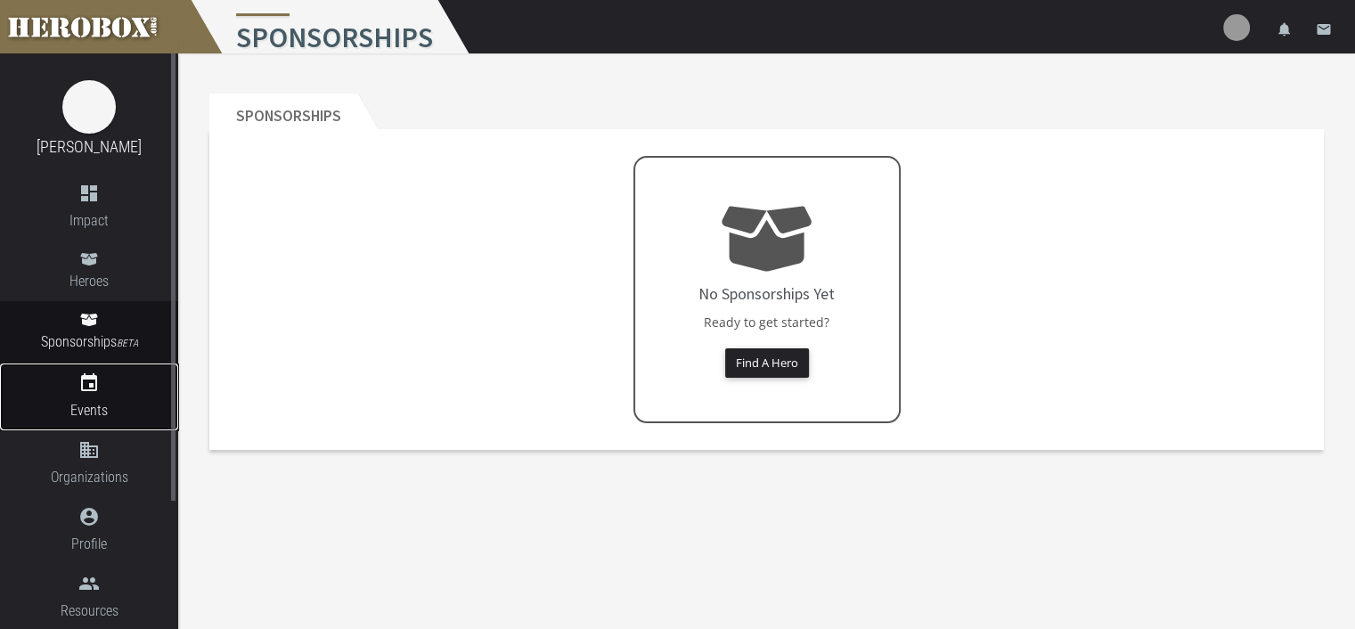
click at [78, 404] on span "Events" at bounding box center [89, 410] width 178 height 22
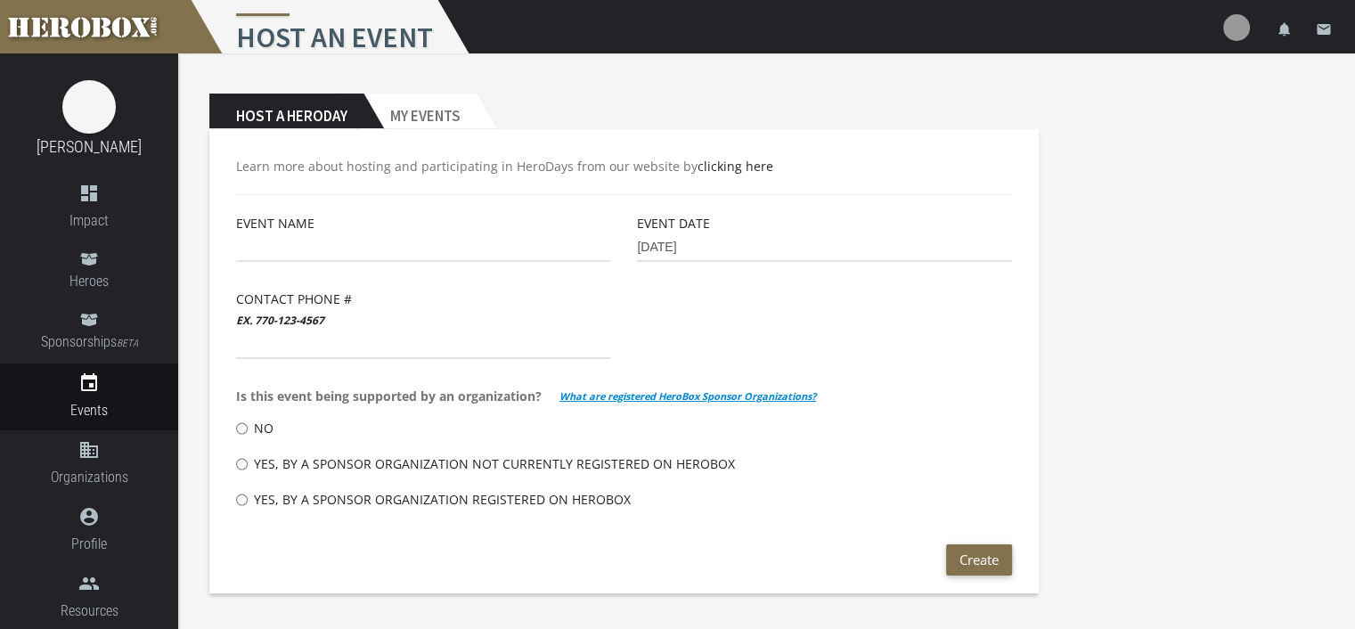
click at [343, 267] on div "Event Name" at bounding box center [423, 251] width 401 height 76
click at [312, 247] on input "text" at bounding box center [423, 247] width 374 height 29
click at [429, 122] on h2 "My Events" at bounding box center [419, 112] width 113 height 36
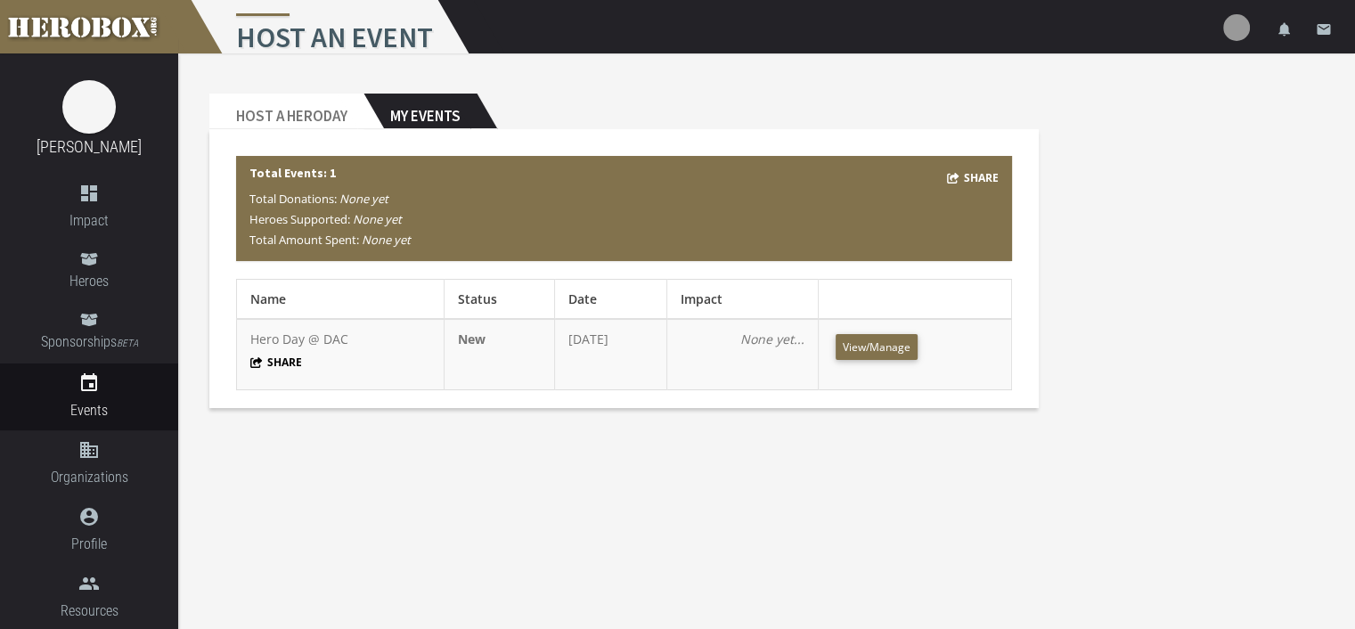
click at [877, 333] on td "View/Manage" at bounding box center [915, 354] width 193 height 71
